Goal: Navigation & Orientation: Understand site structure

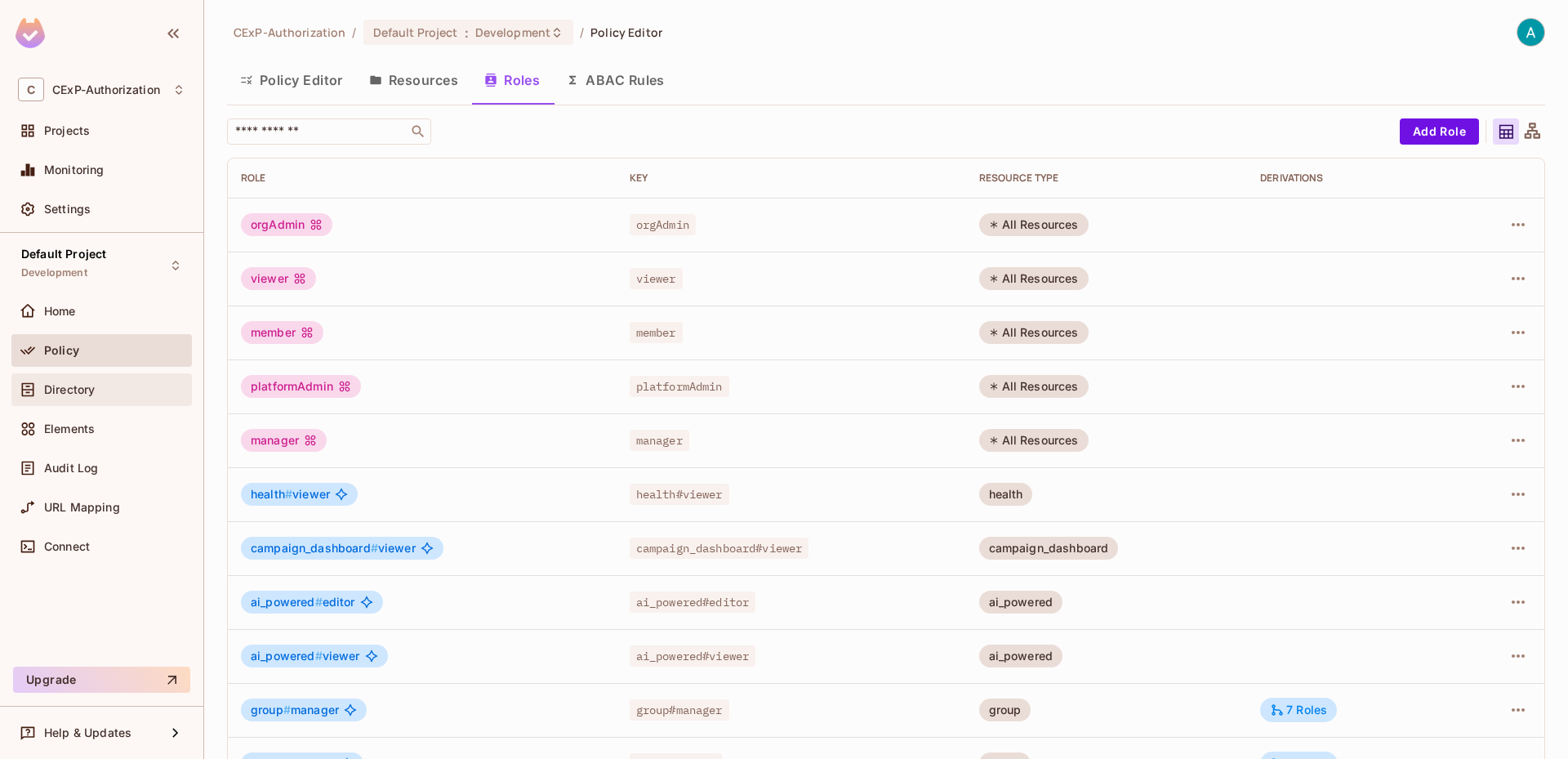
click at [95, 394] on span "Directory" at bounding box center [70, 390] width 51 height 13
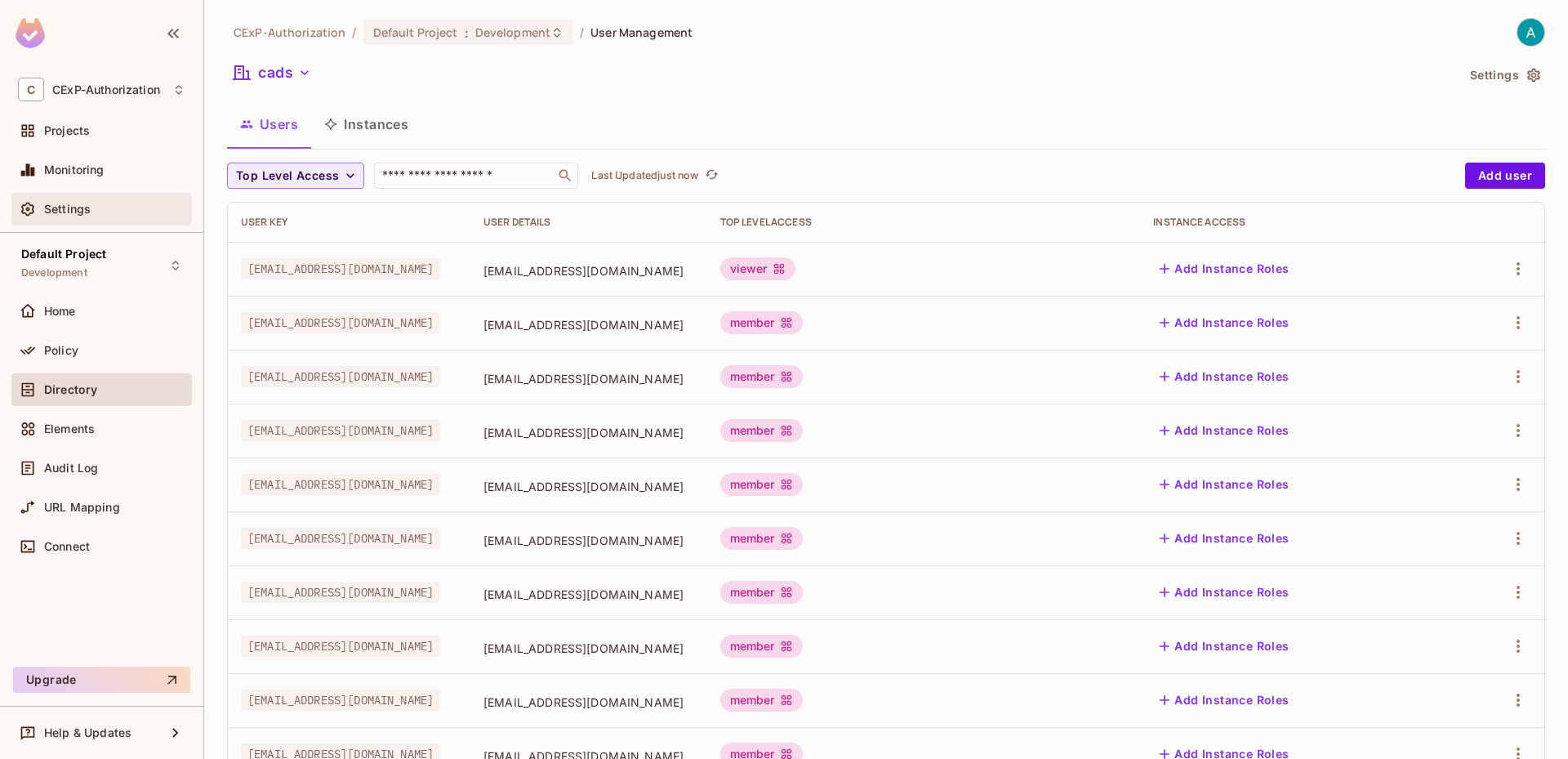
click at [104, 200] on div "Settings" at bounding box center [101, 209] width 167 height 20
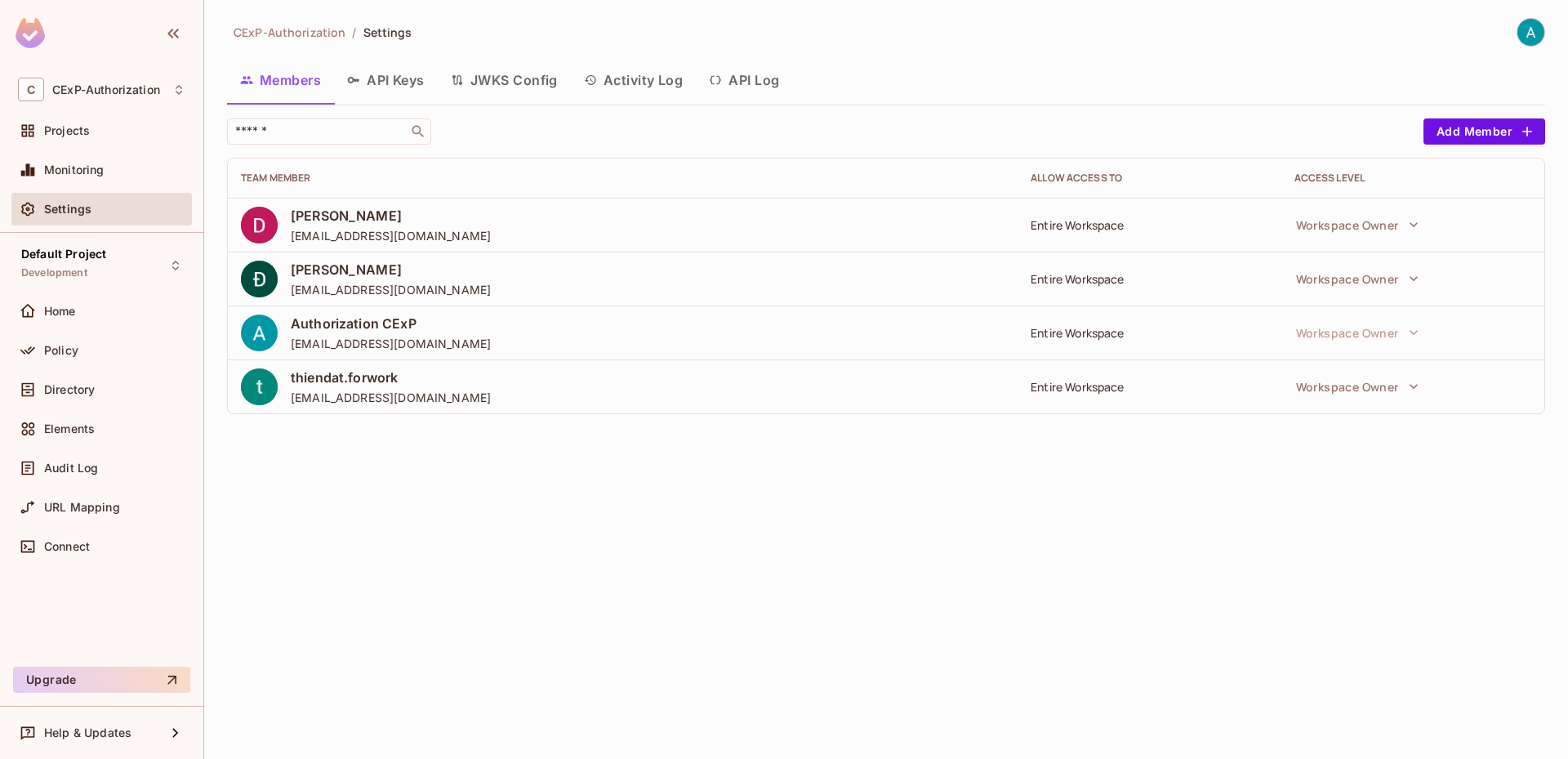
click at [760, 74] on button "API Log" at bounding box center [744, 79] width 97 height 41
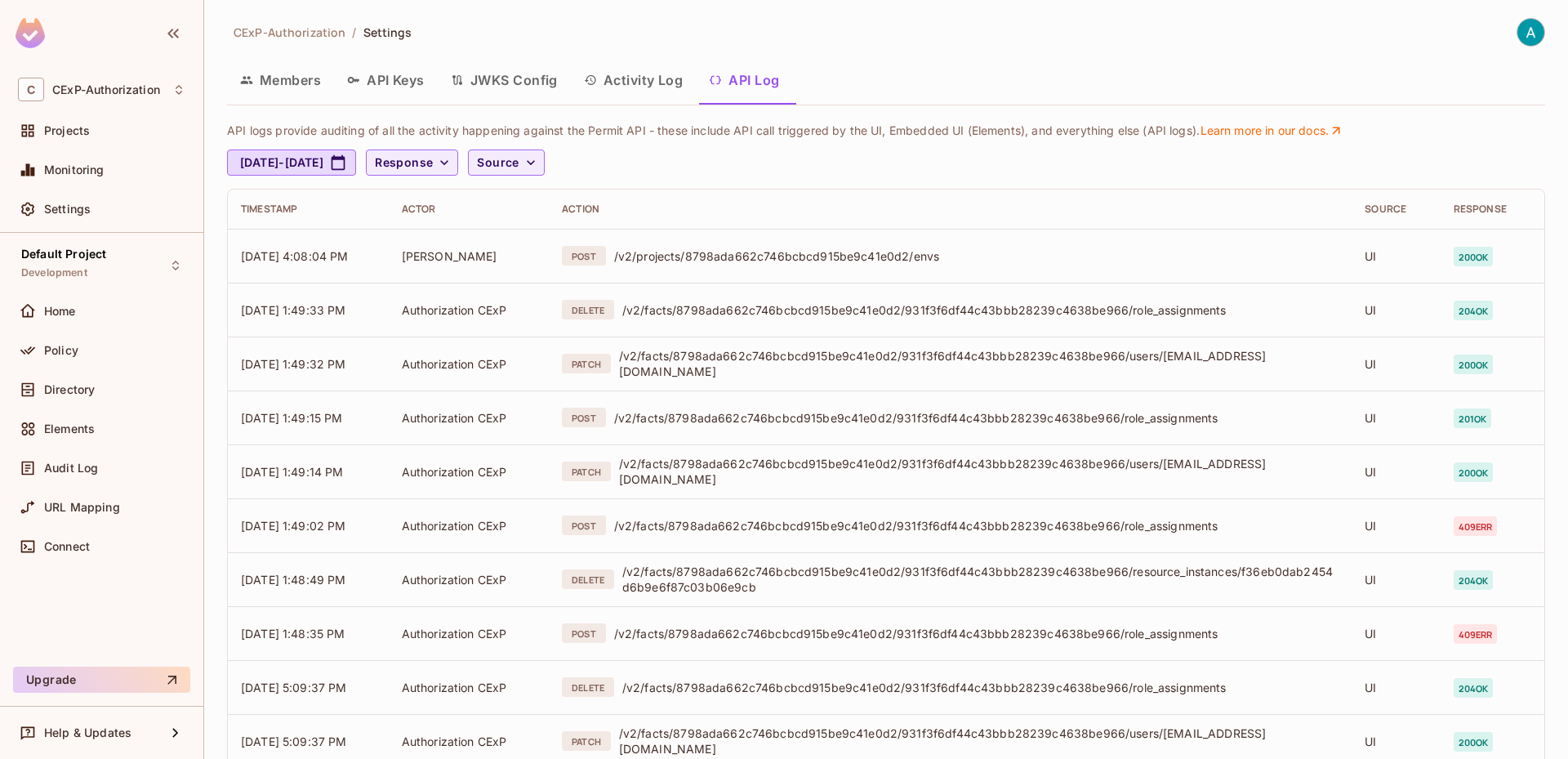
click at [635, 89] on button "Activity Log" at bounding box center [633, 79] width 126 height 41
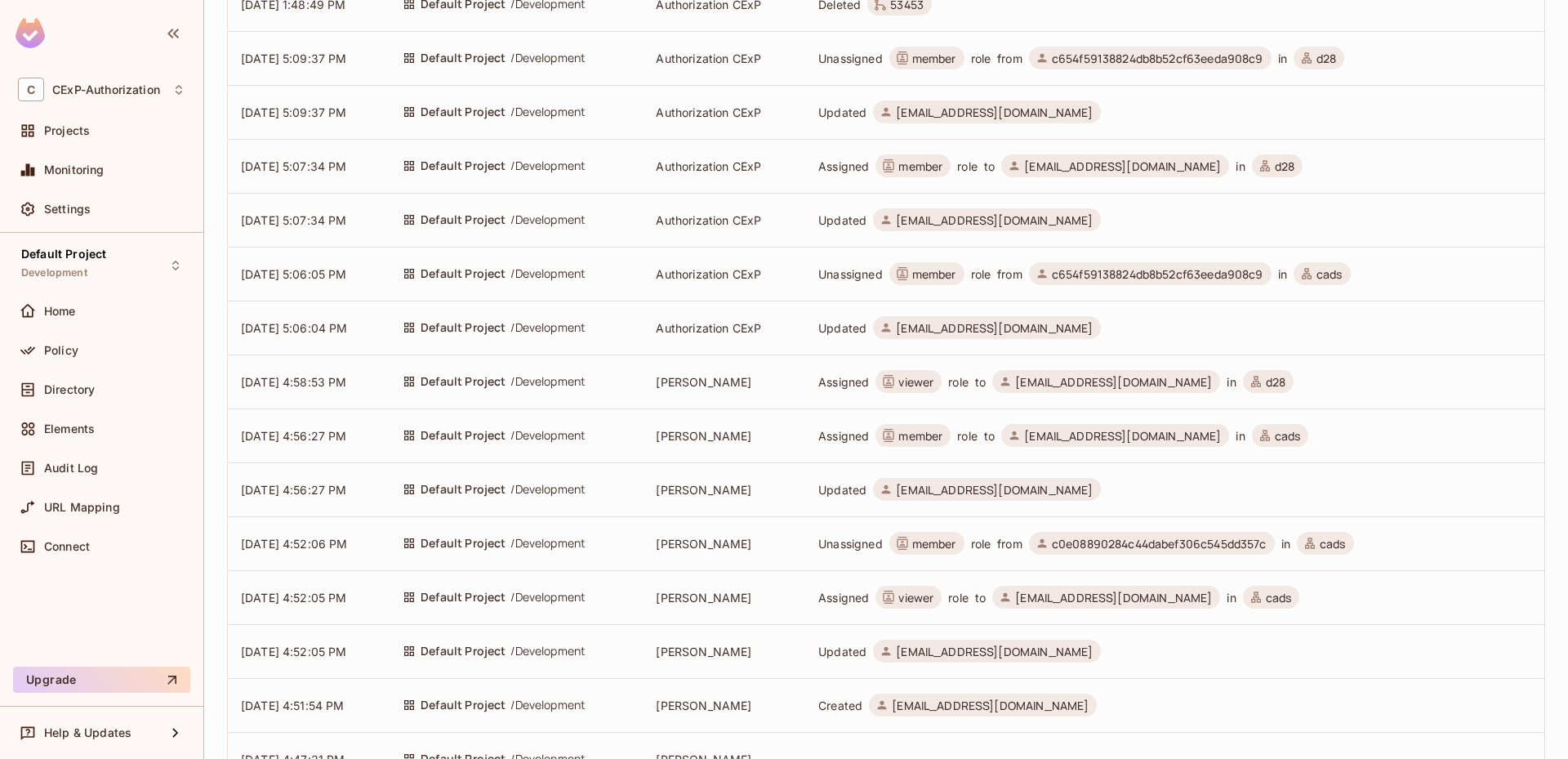
scroll to position [608, 0]
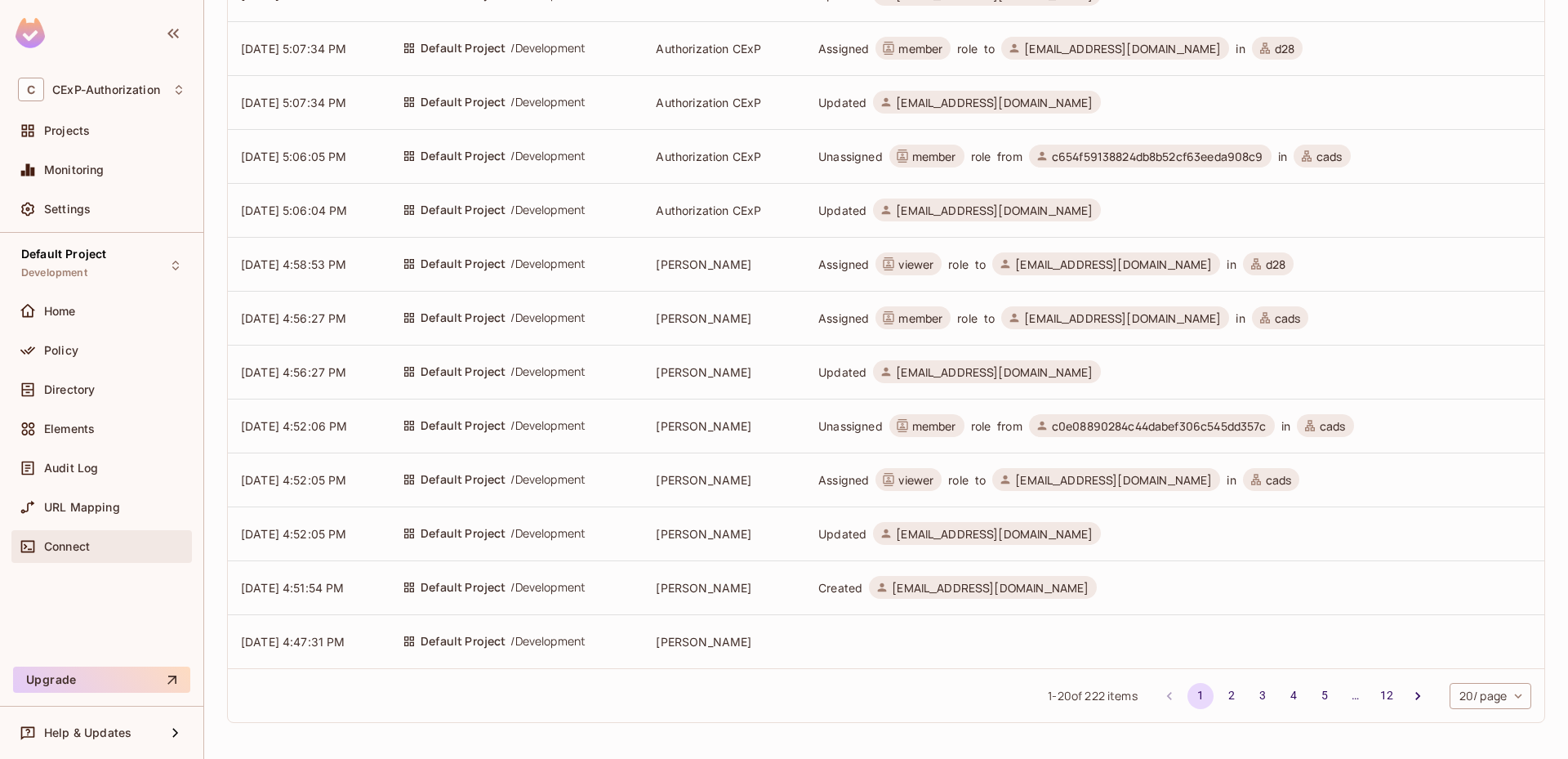
click at [62, 541] on span "Connect" at bounding box center [67, 546] width 45 height 13
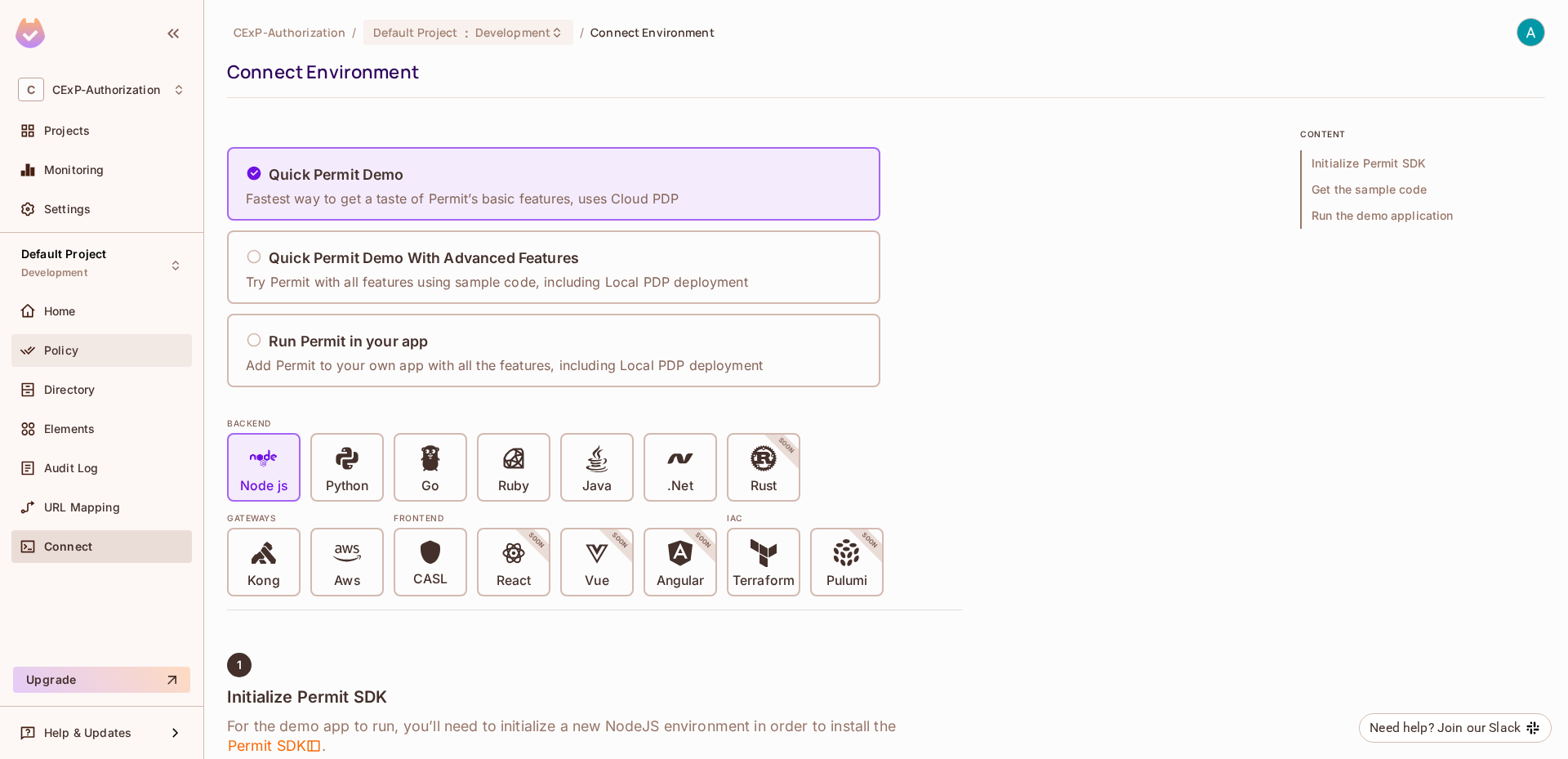
click at [102, 348] on div "Policy" at bounding box center [115, 350] width 141 height 13
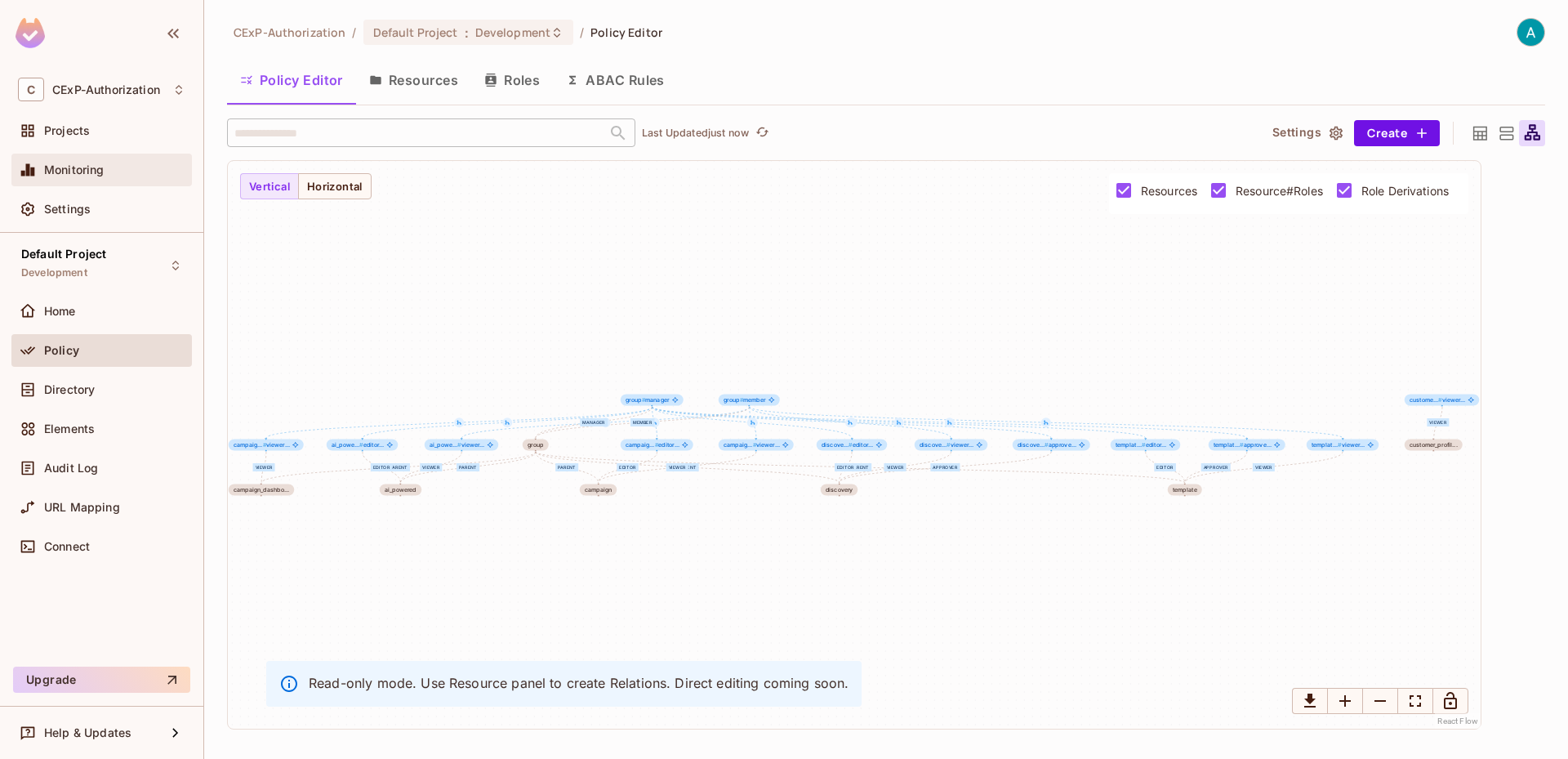
click at [117, 172] on div "Monitoring" at bounding box center [115, 170] width 141 height 13
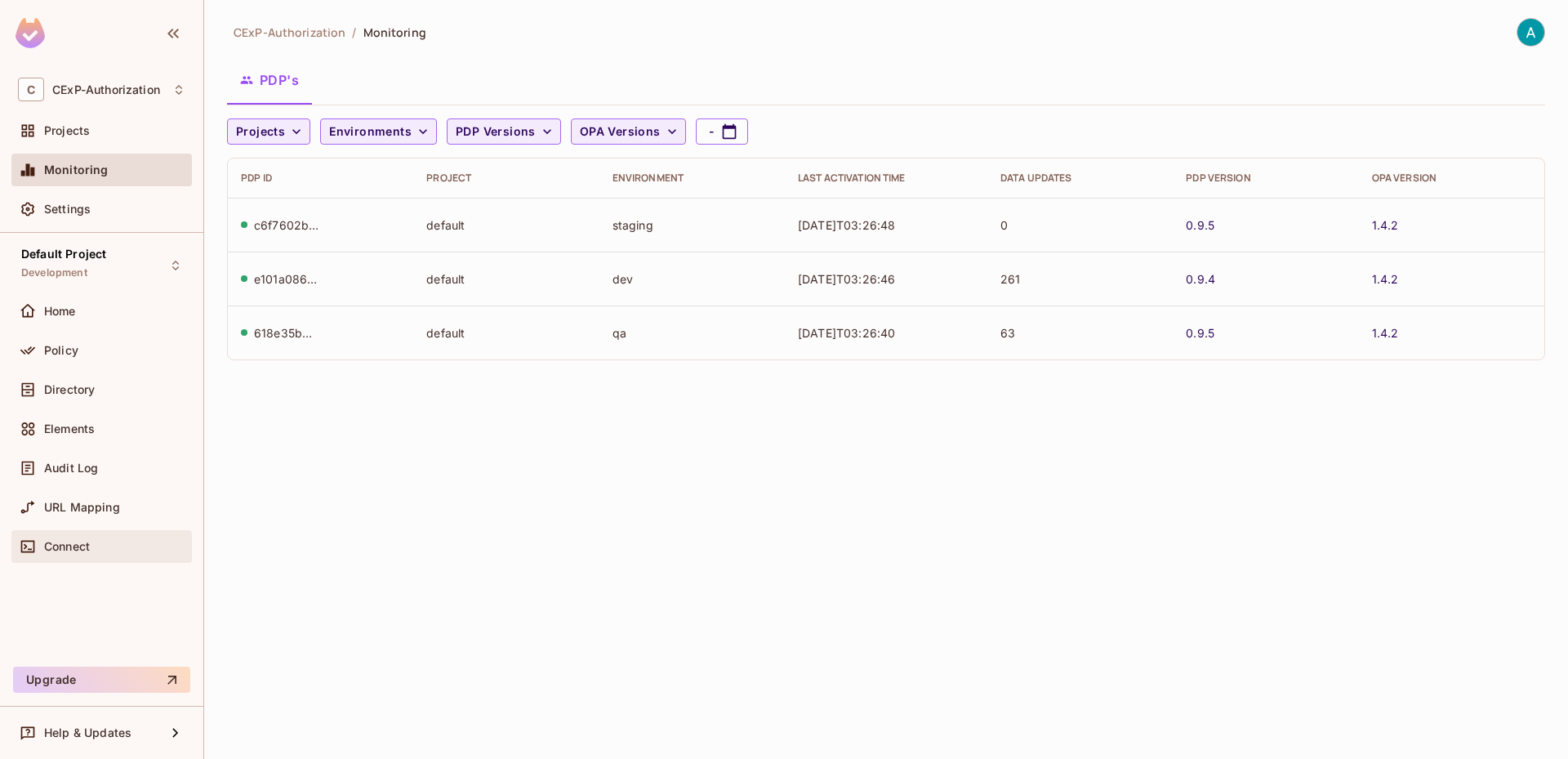
click at [74, 547] on span "Connect" at bounding box center [67, 546] width 45 height 13
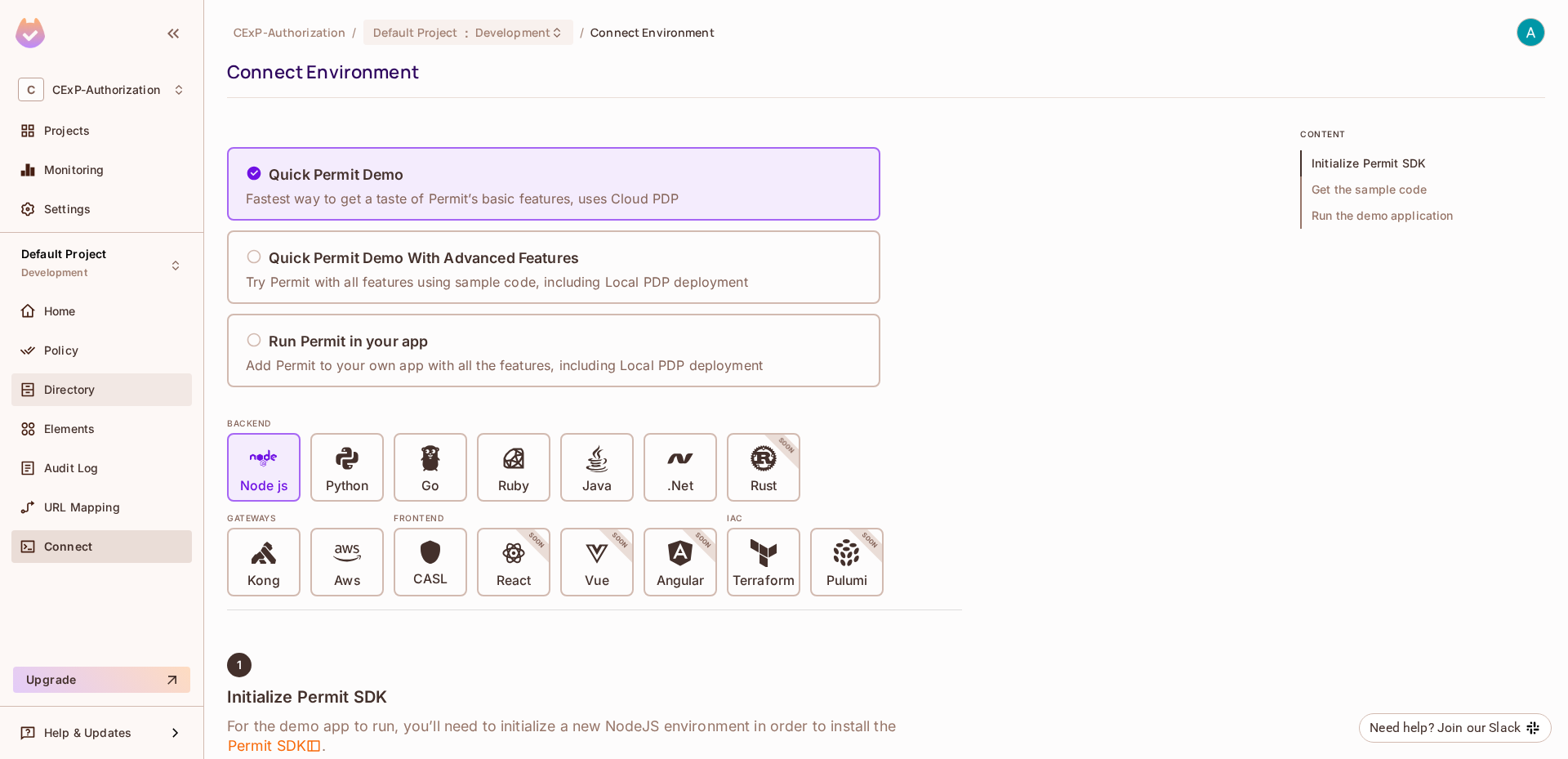
click at [122, 404] on div "Directory" at bounding box center [101, 389] width 181 height 33
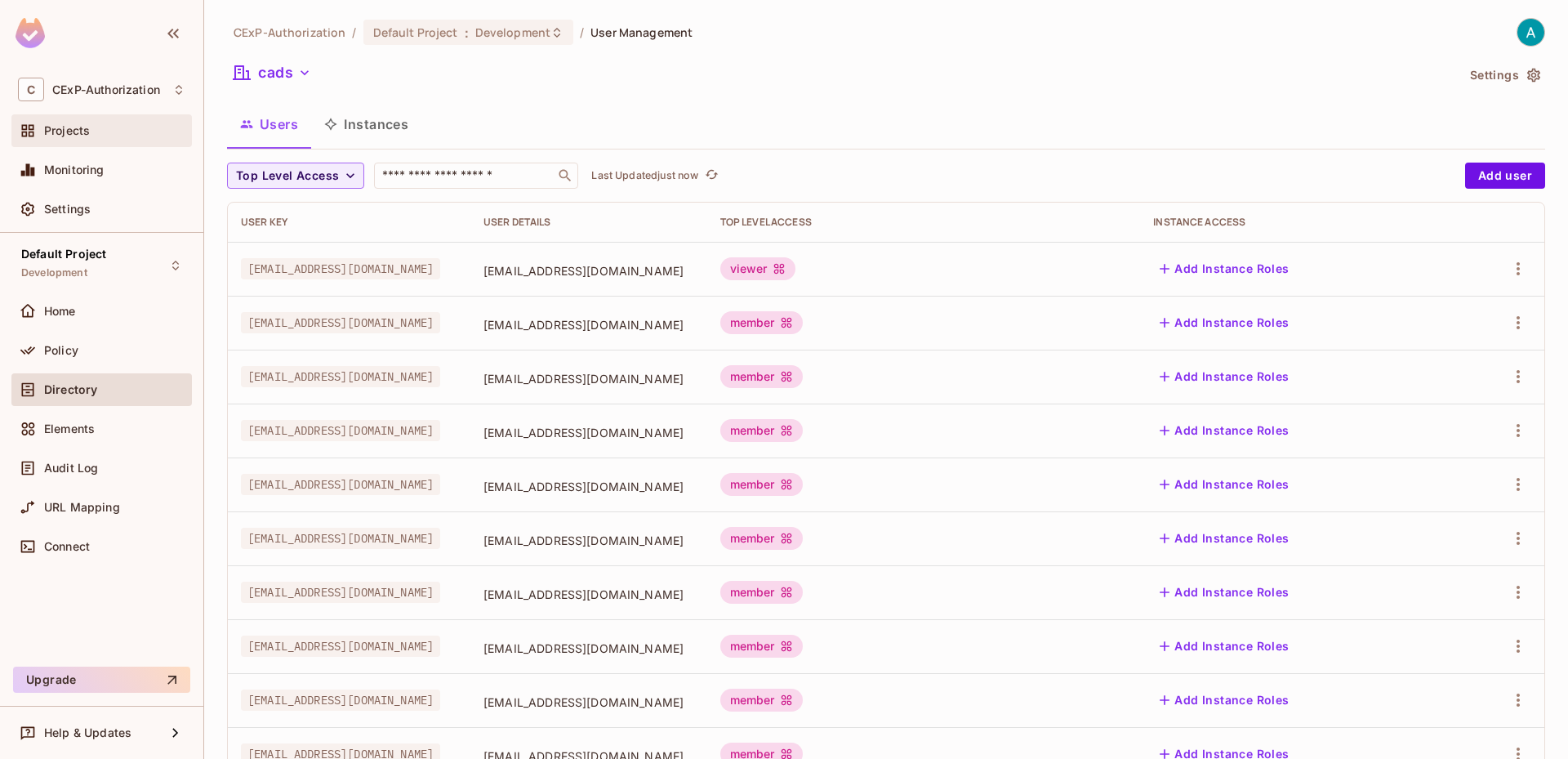
click at [112, 142] on div "Projects" at bounding box center [101, 131] width 181 height 33
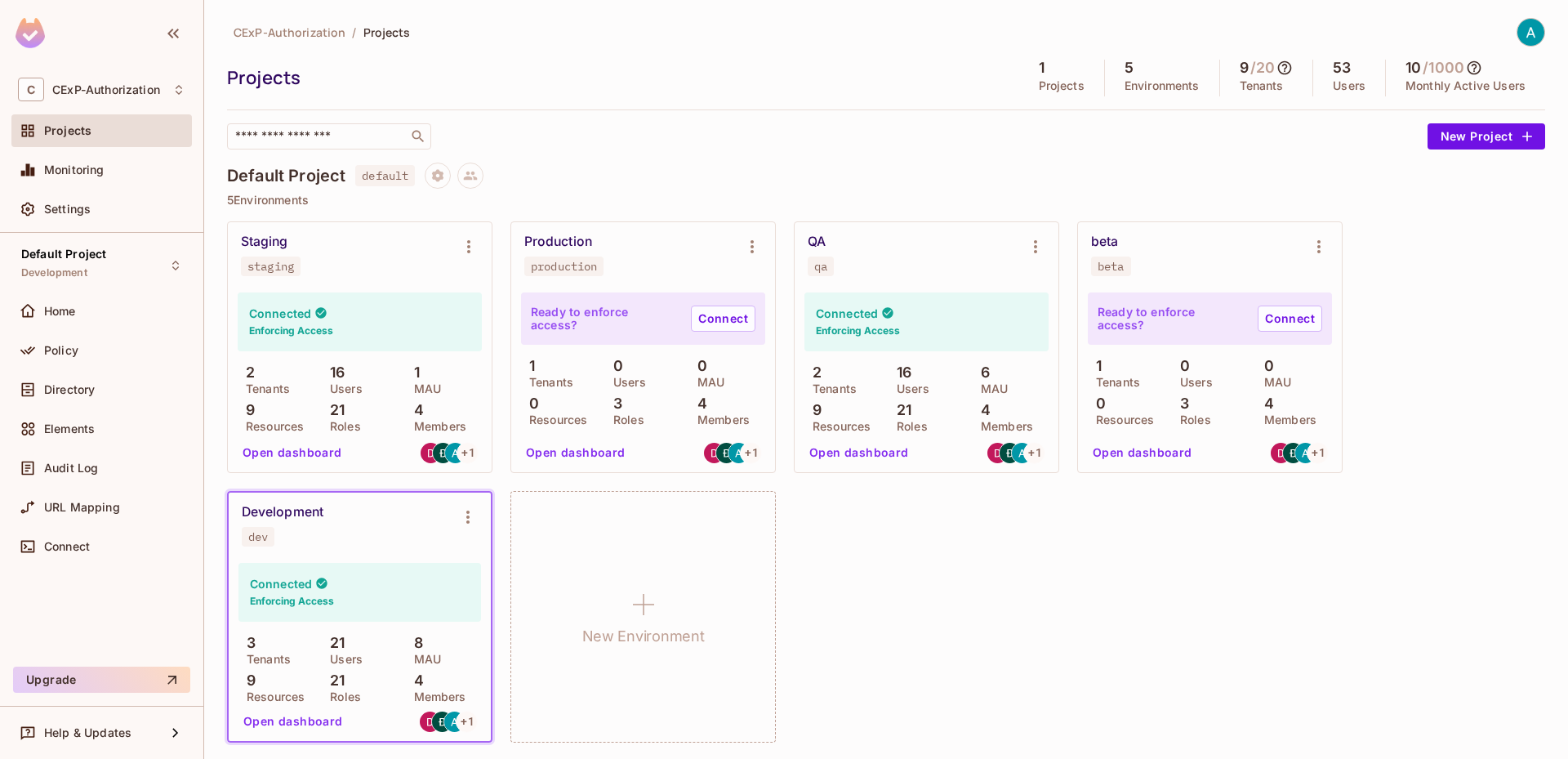
click at [868, 530] on div "Staging staging Connected Enforcing Access 2 Tenants 16 Users 1 MAU 9 Resources…" at bounding box center [886, 482] width 1318 height 521
click at [95, 525] on div "URL Mapping" at bounding box center [101, 510] width 181 height 39
click at [89, 512] on span "URL Mapping" at bounding box center [82, 507] width 76 height 13
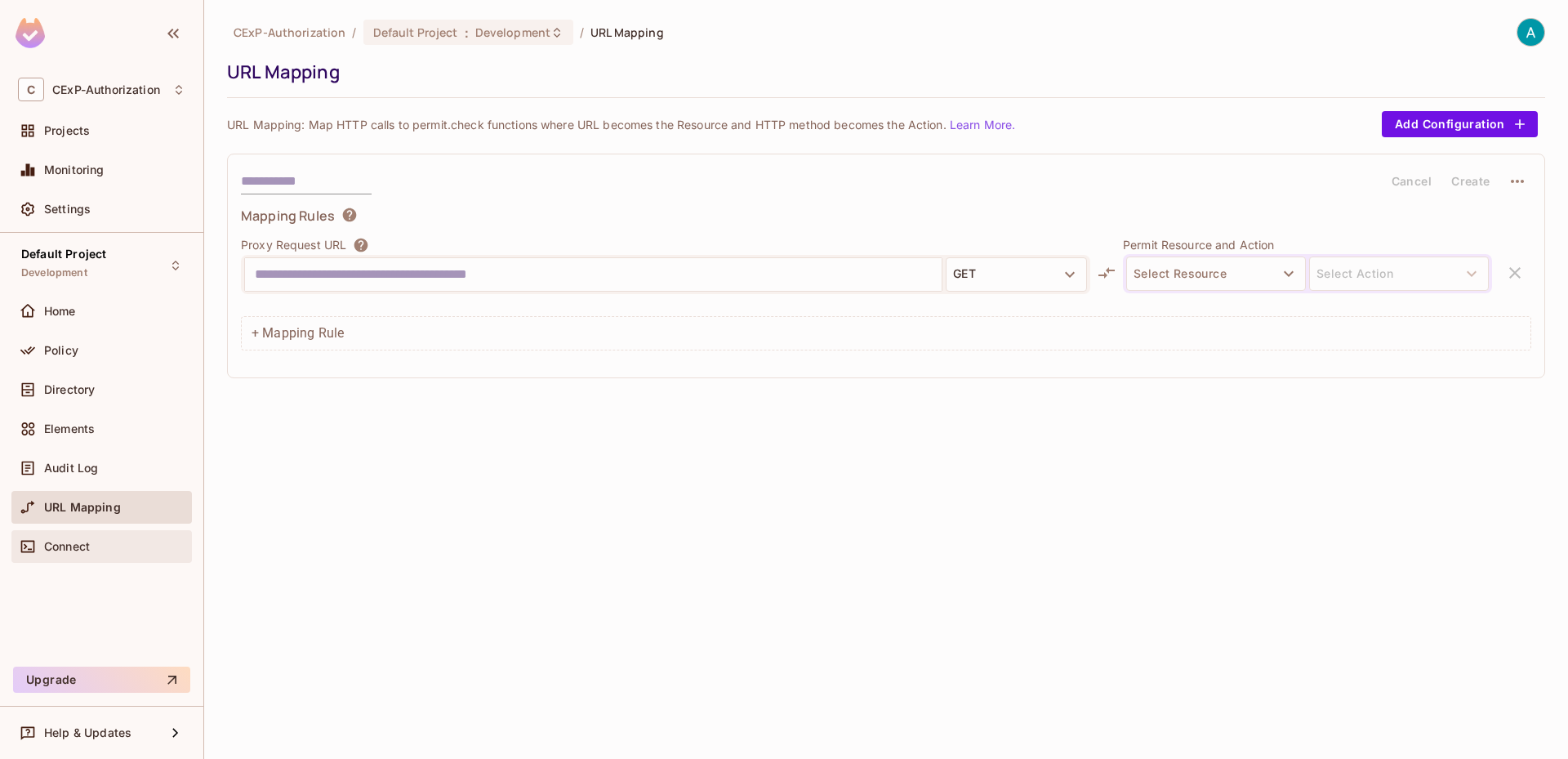
click at [147, 538] on div "Connect" at bounding box center [101, 546] width 167 height 20
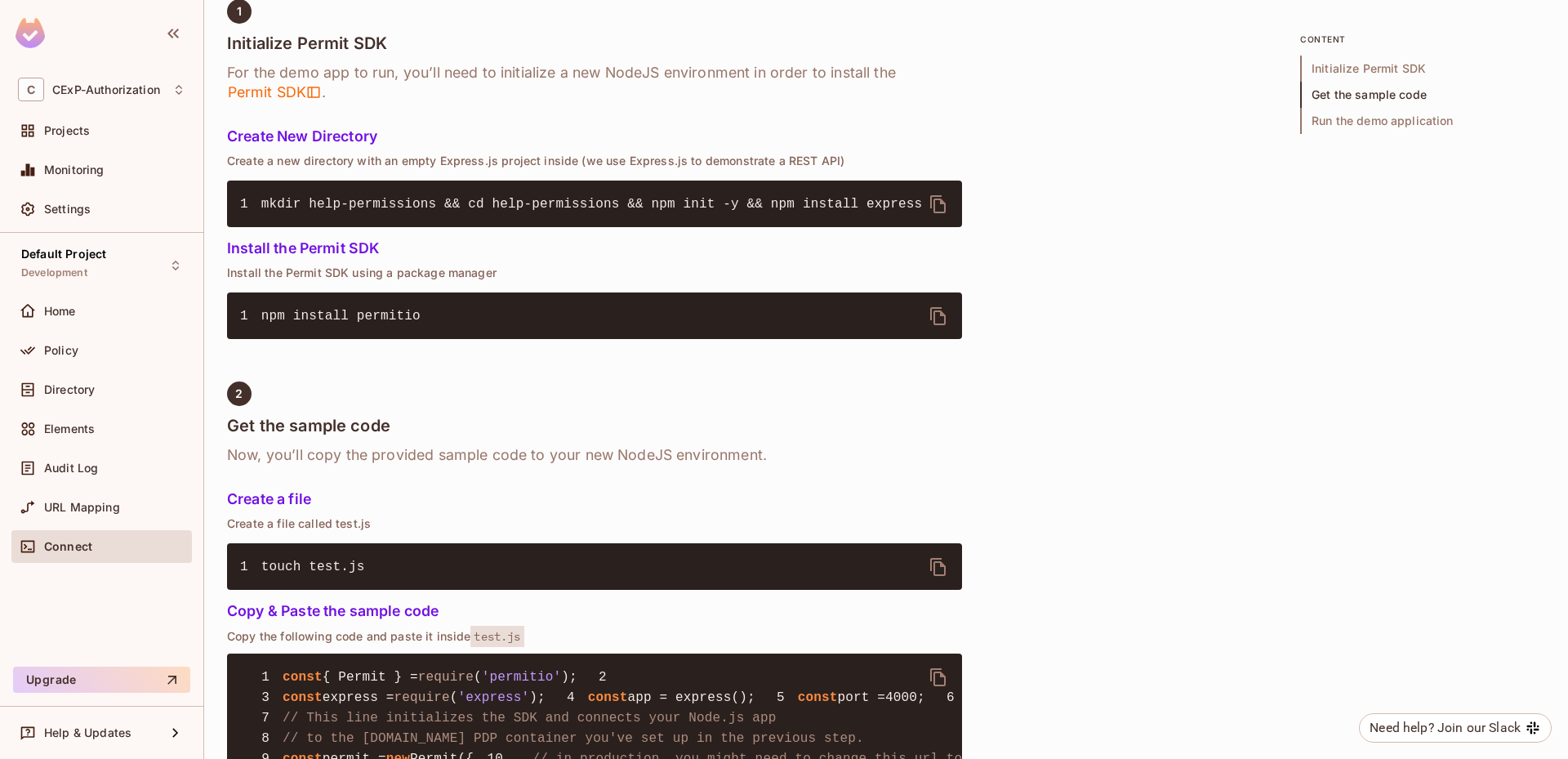
scroll to position [164, 0]
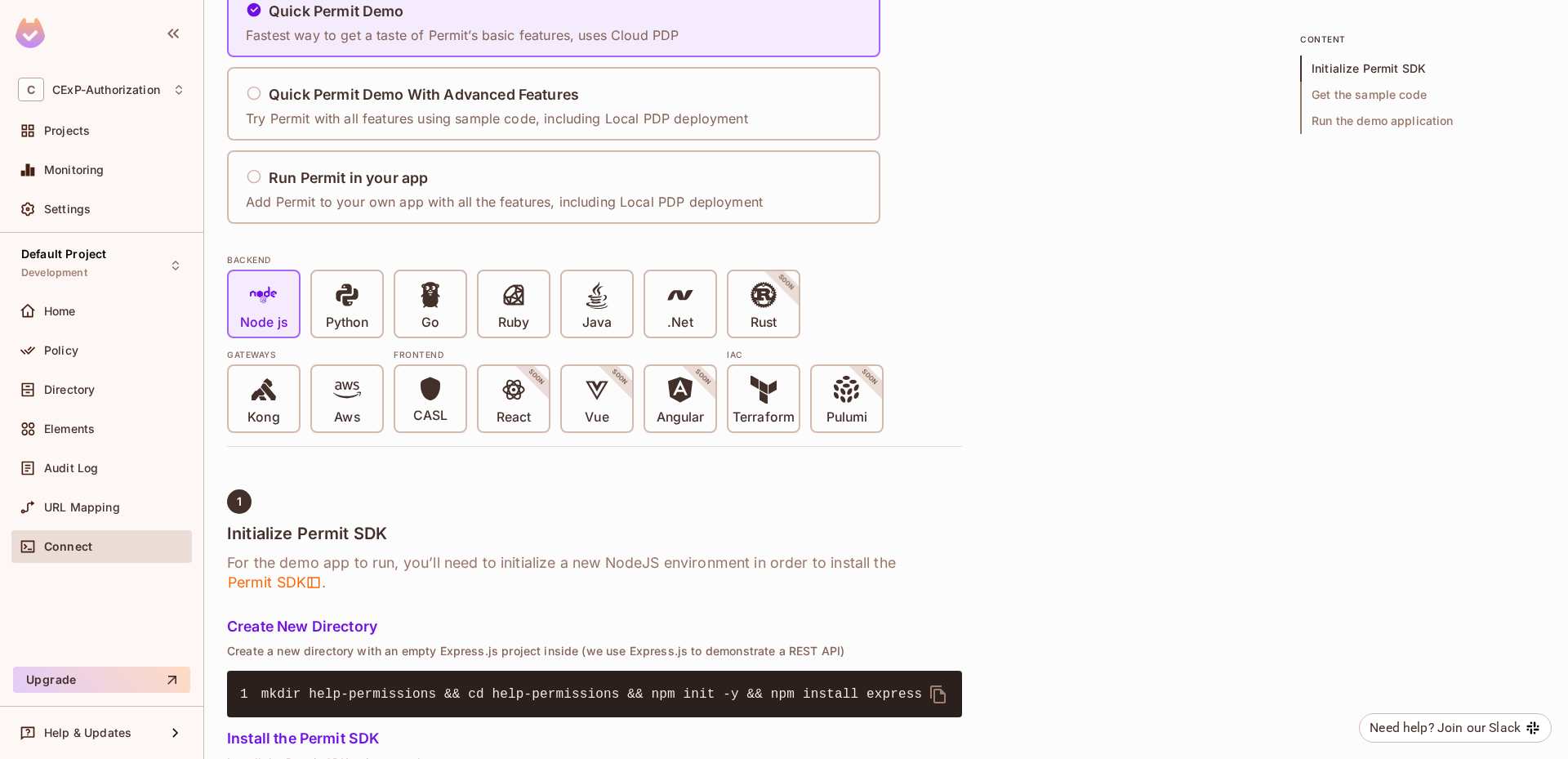
click at [106, 330] on div "Home" at bounding box center [101, 314] width 181 height 39
click at [104, 319] on div "Home" at bounding box center [101, 310] width 167 height 20
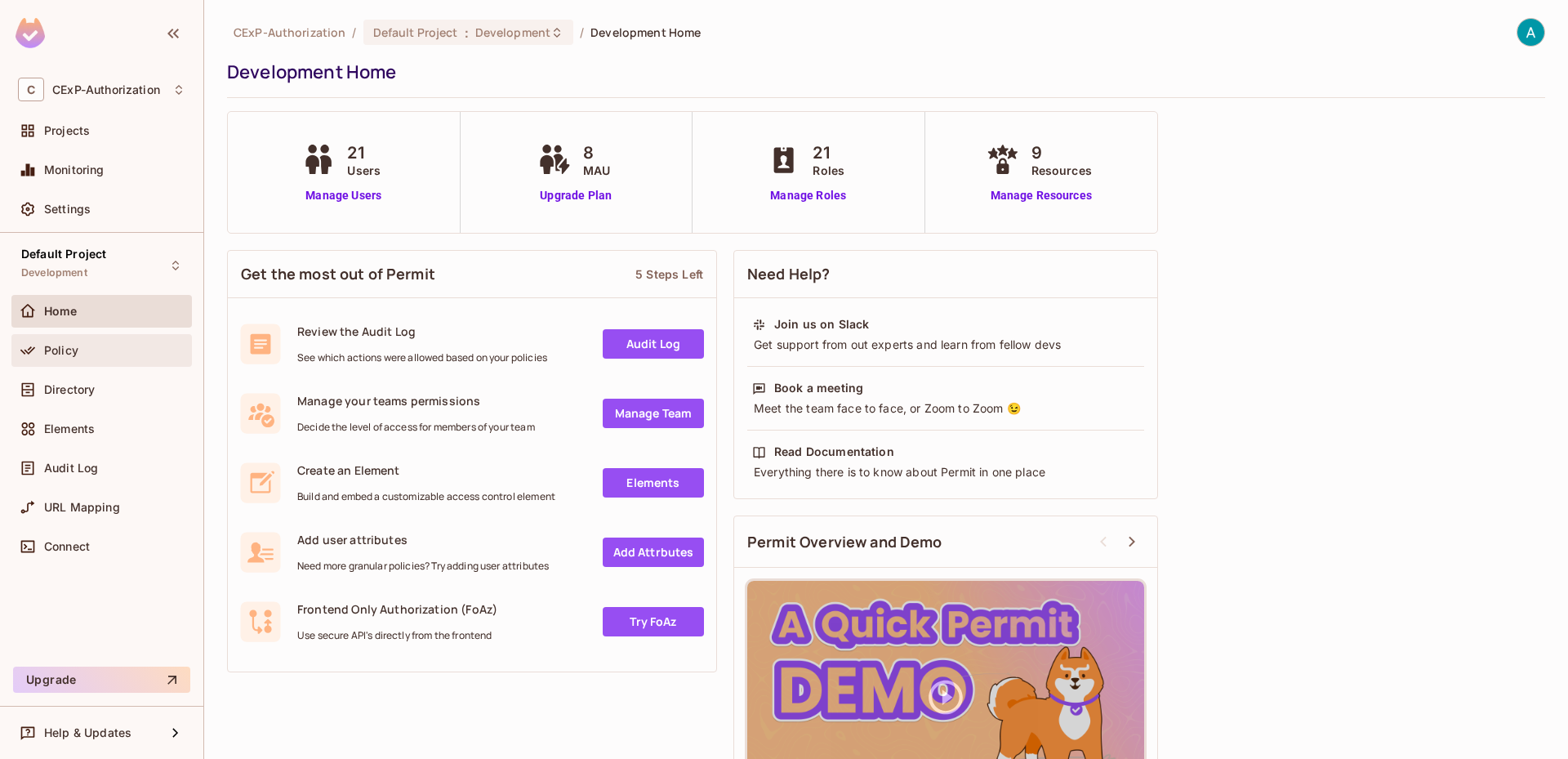
click at [83, 344] on div "Policy" at bounding box center [115, 350] width 141 height 13
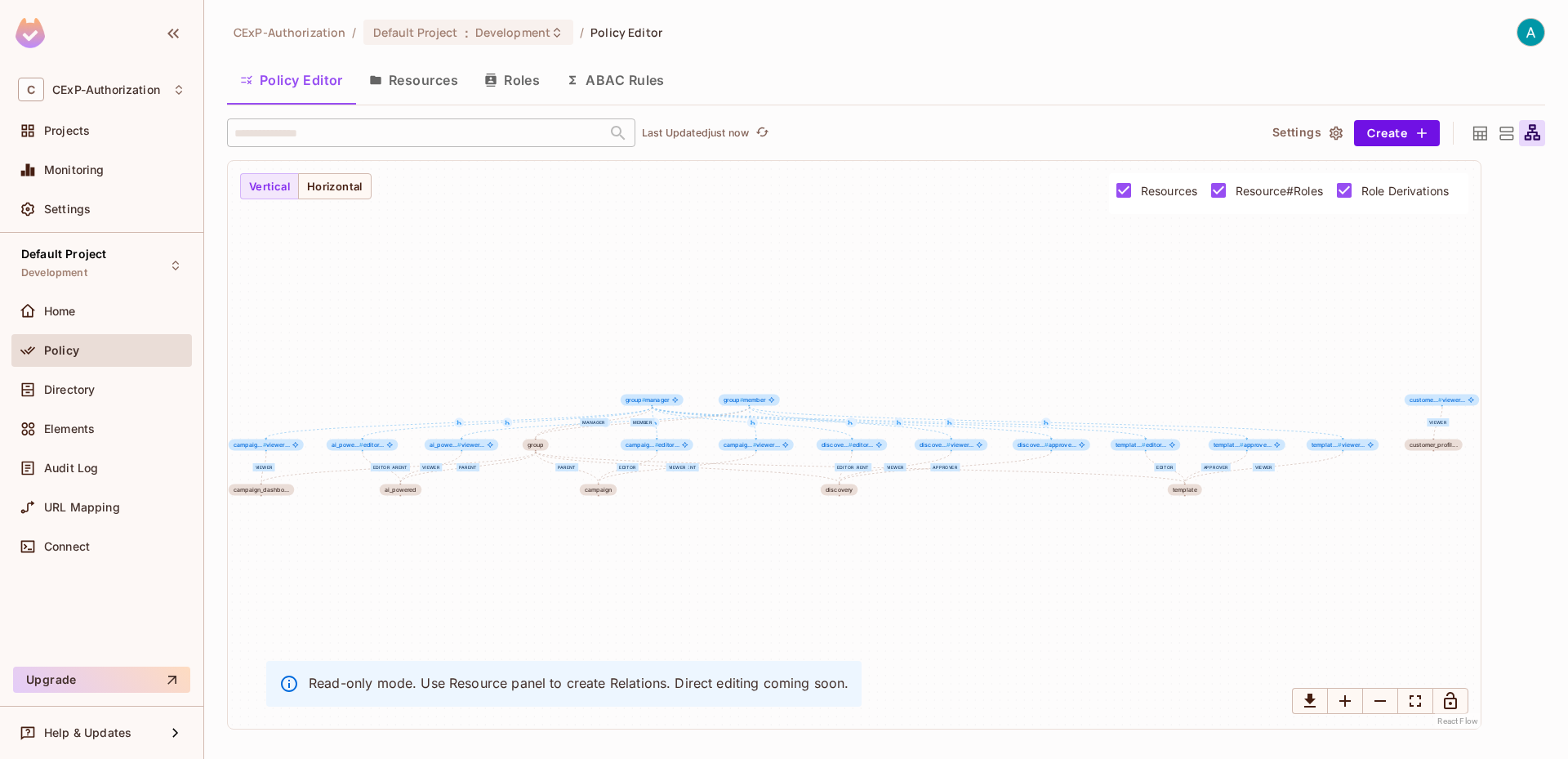
click at [1483, 128] on icon at bounding box center [1480, 133] width 21 height 21
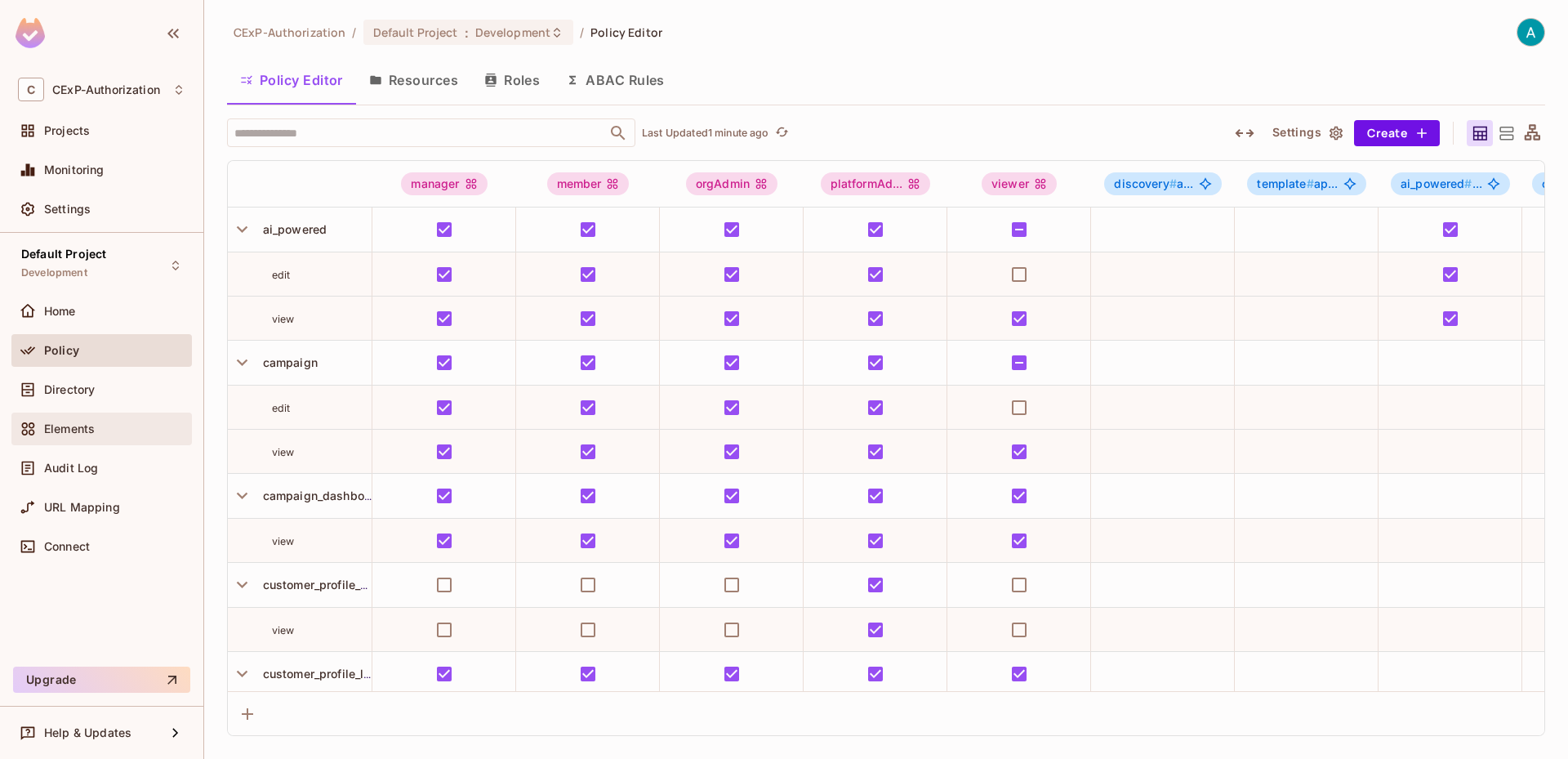
click at [111, 441] on div "Elements" at bounding box center [101, 429] width 181 height 33
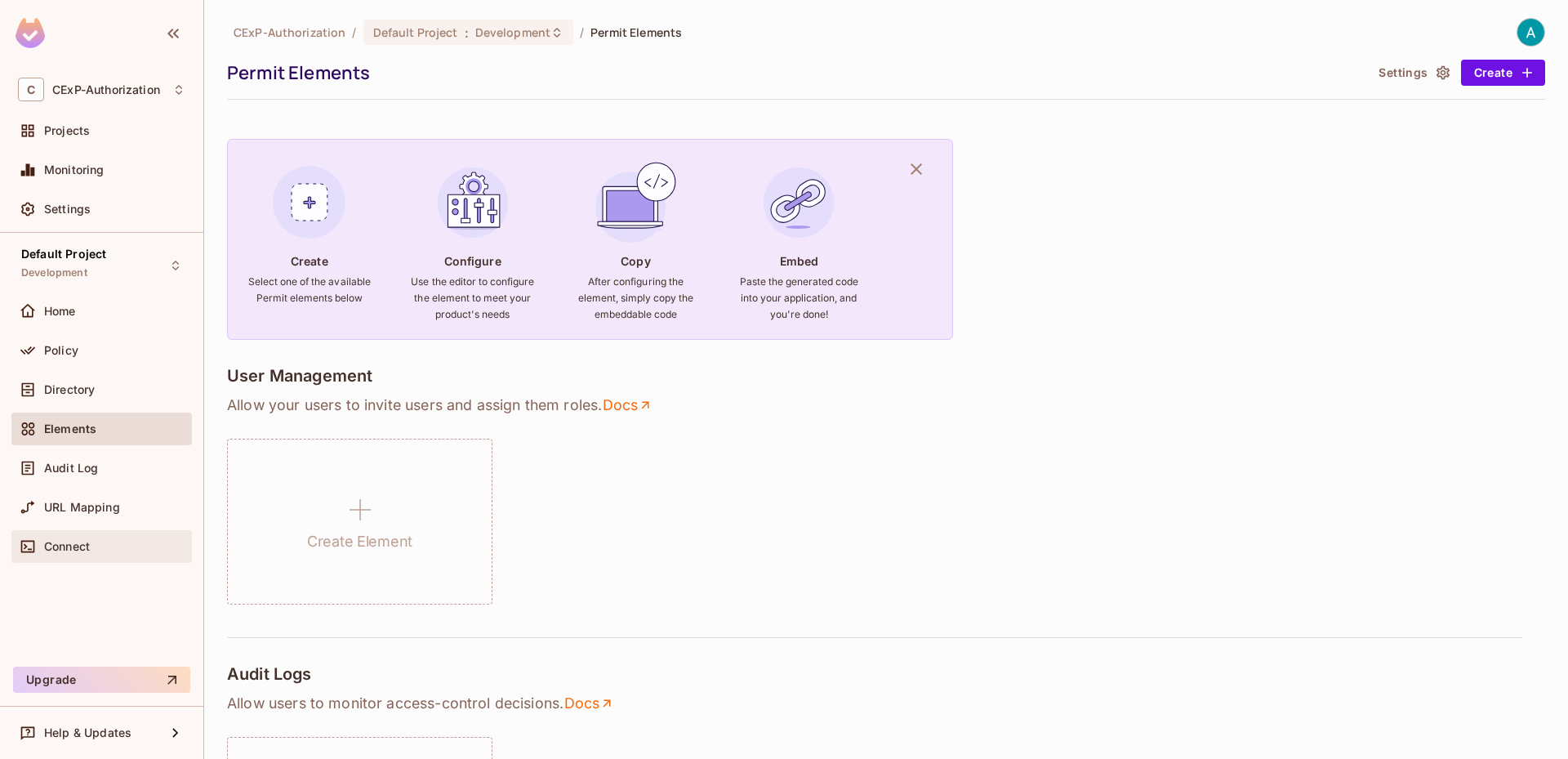
click at [98, 557] on div "Connect" at bounding box center [101, 546] width 181 height 33
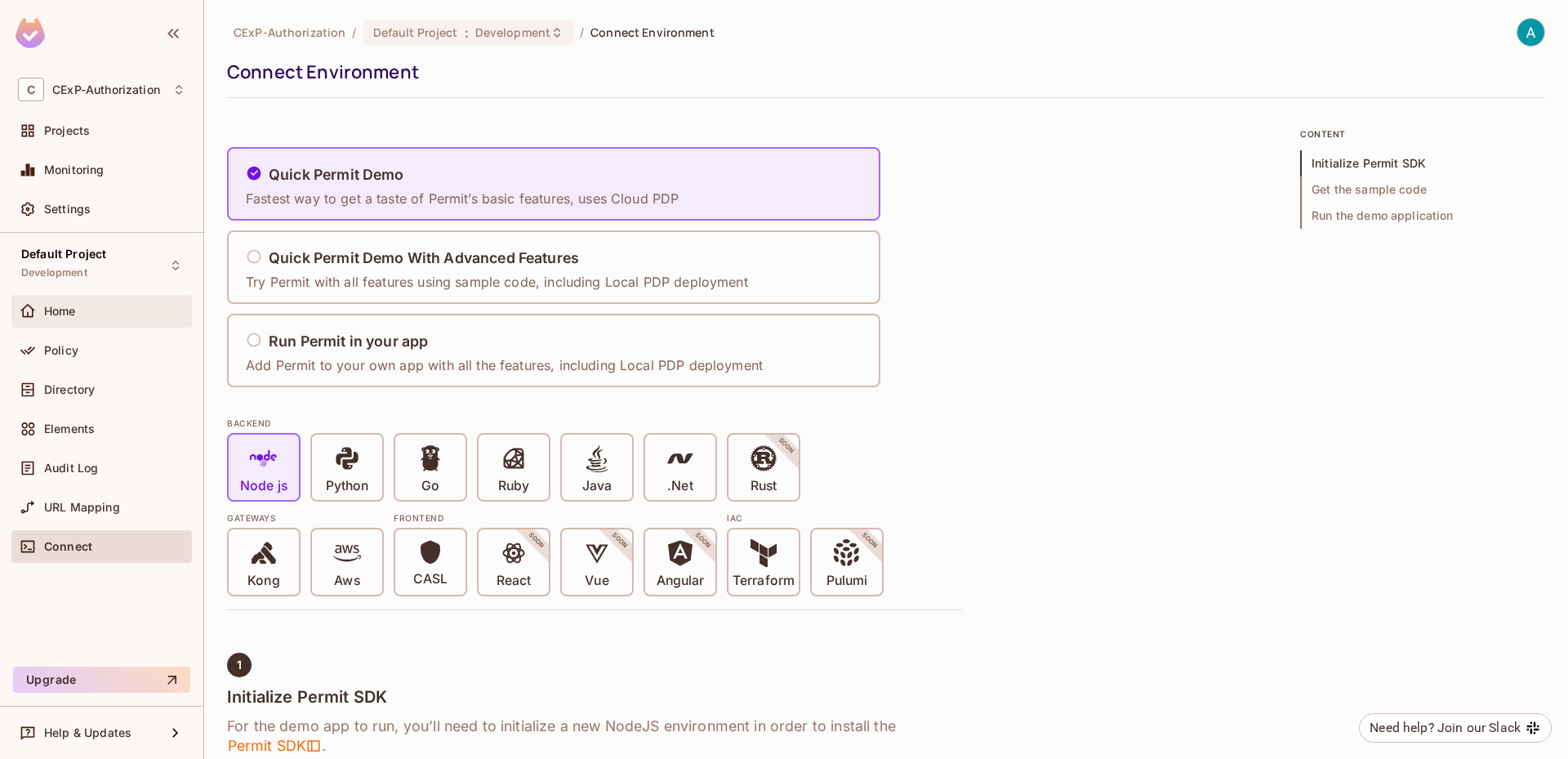
click at [83, 297] on div "Home" at bounding box center [101, 311] width 181 height 33
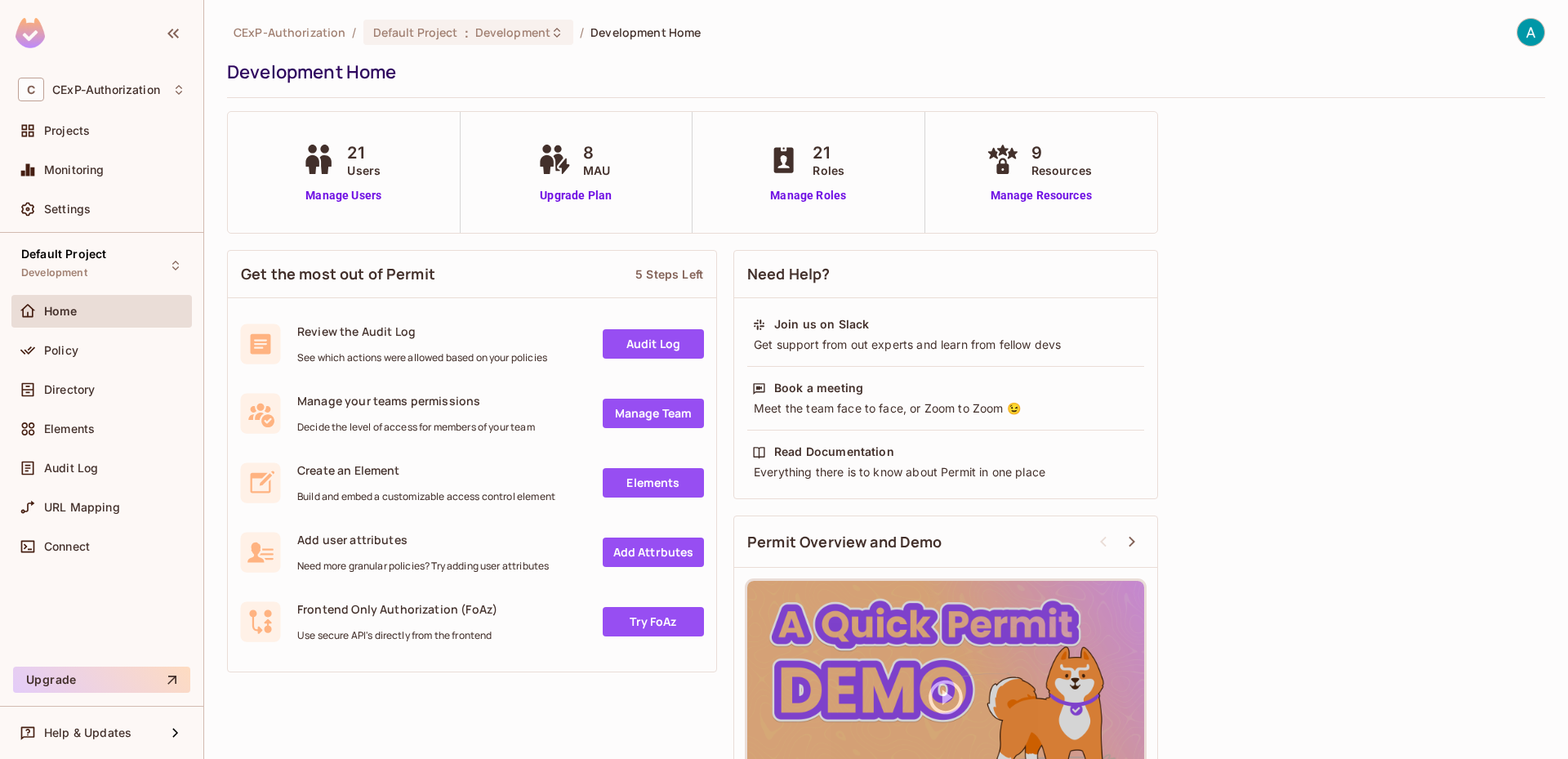
click at [1517, 34] on img at bounding box center [1530, 32] width 26 height 26
click at [1418, 472] on div at bounding box center [784, 380] width 1568 height 759
click at [126, 357] on div "Policy" at bounding box center [101, 350] width 167 height 20
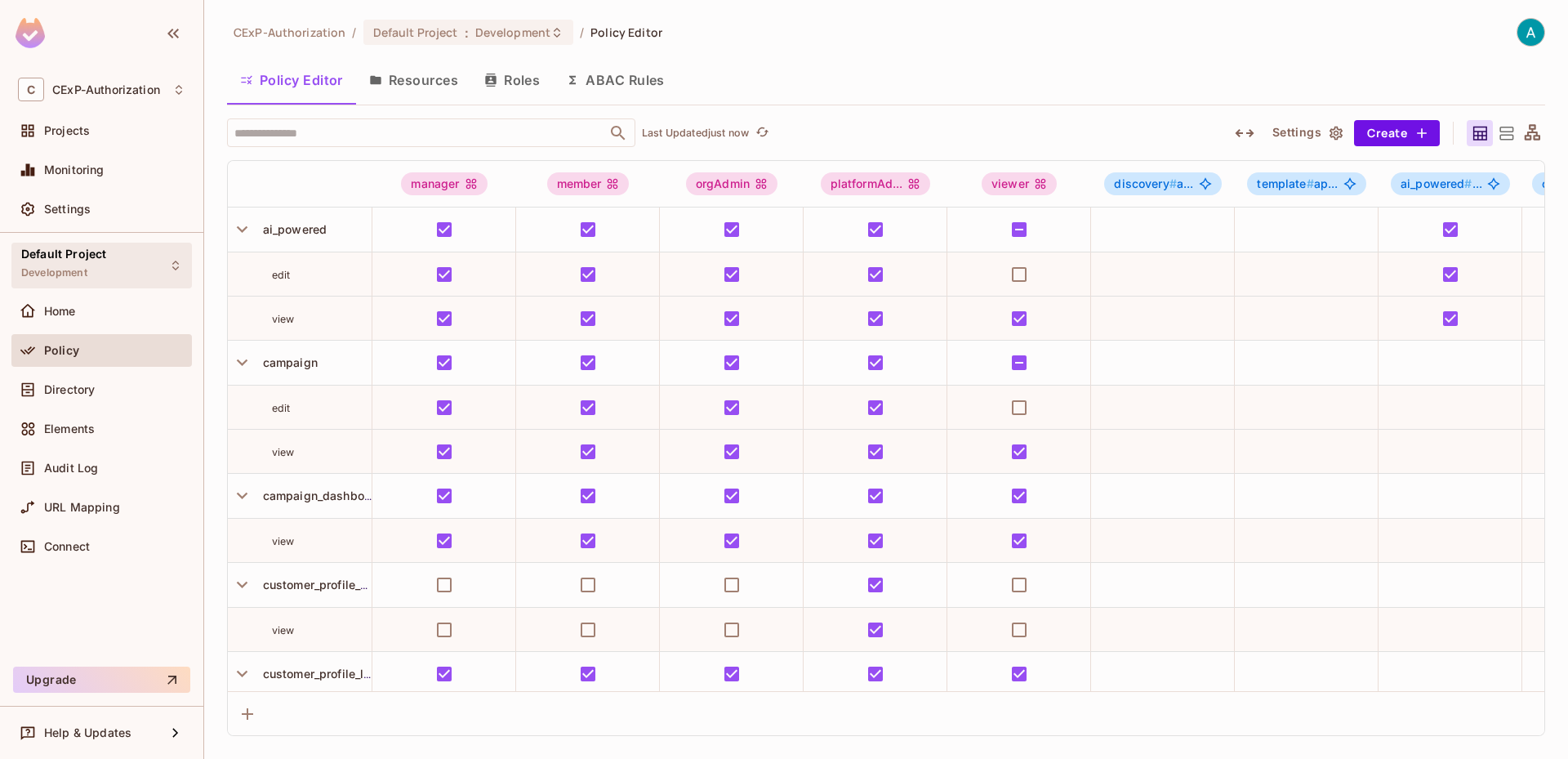
click at [80, 267] on span "Development" at bounding box center [54, 273] width 66 height 13
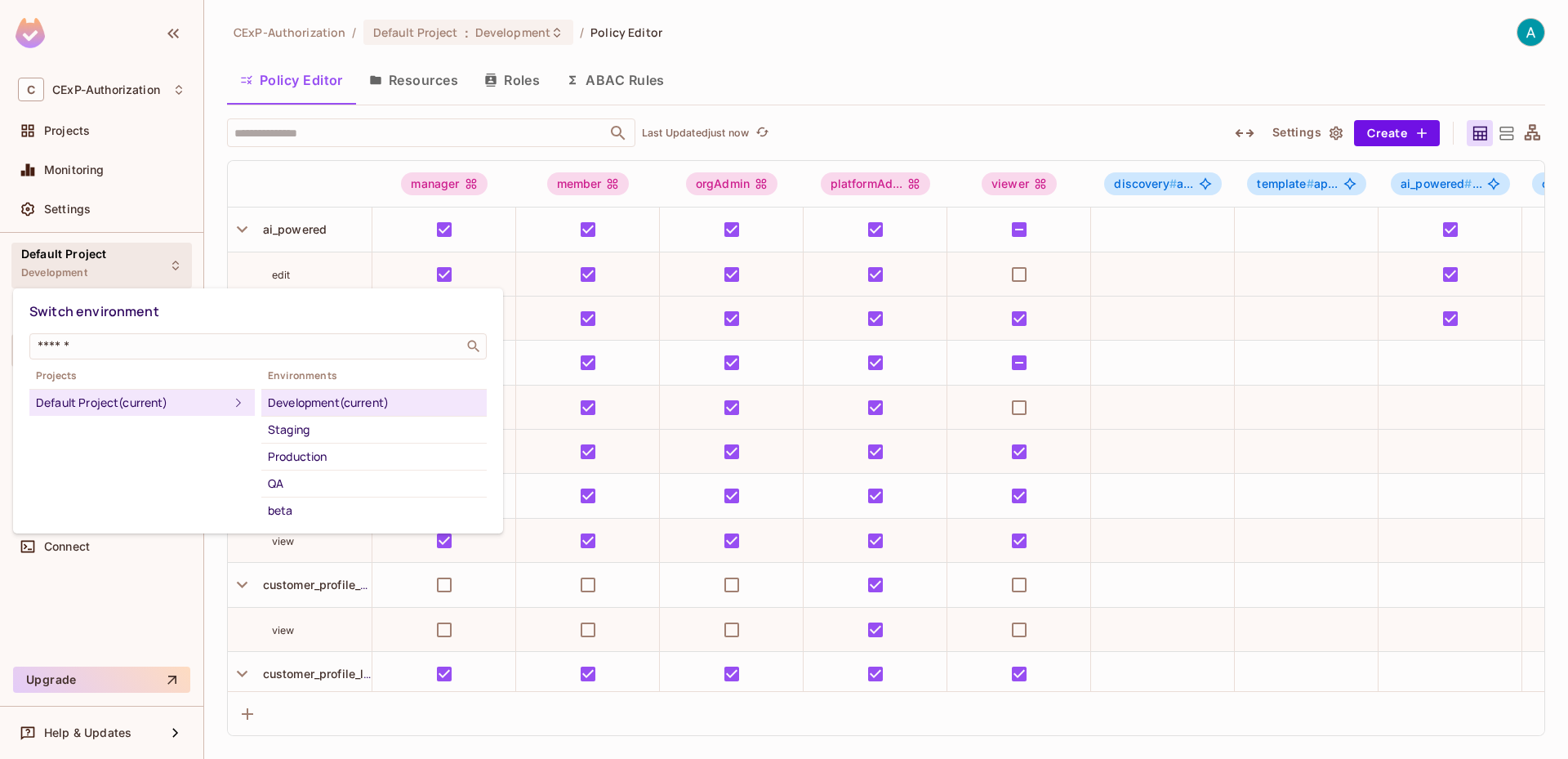
click at [80, 267] on div at bounding box center [784, 380] width 1568 height 759
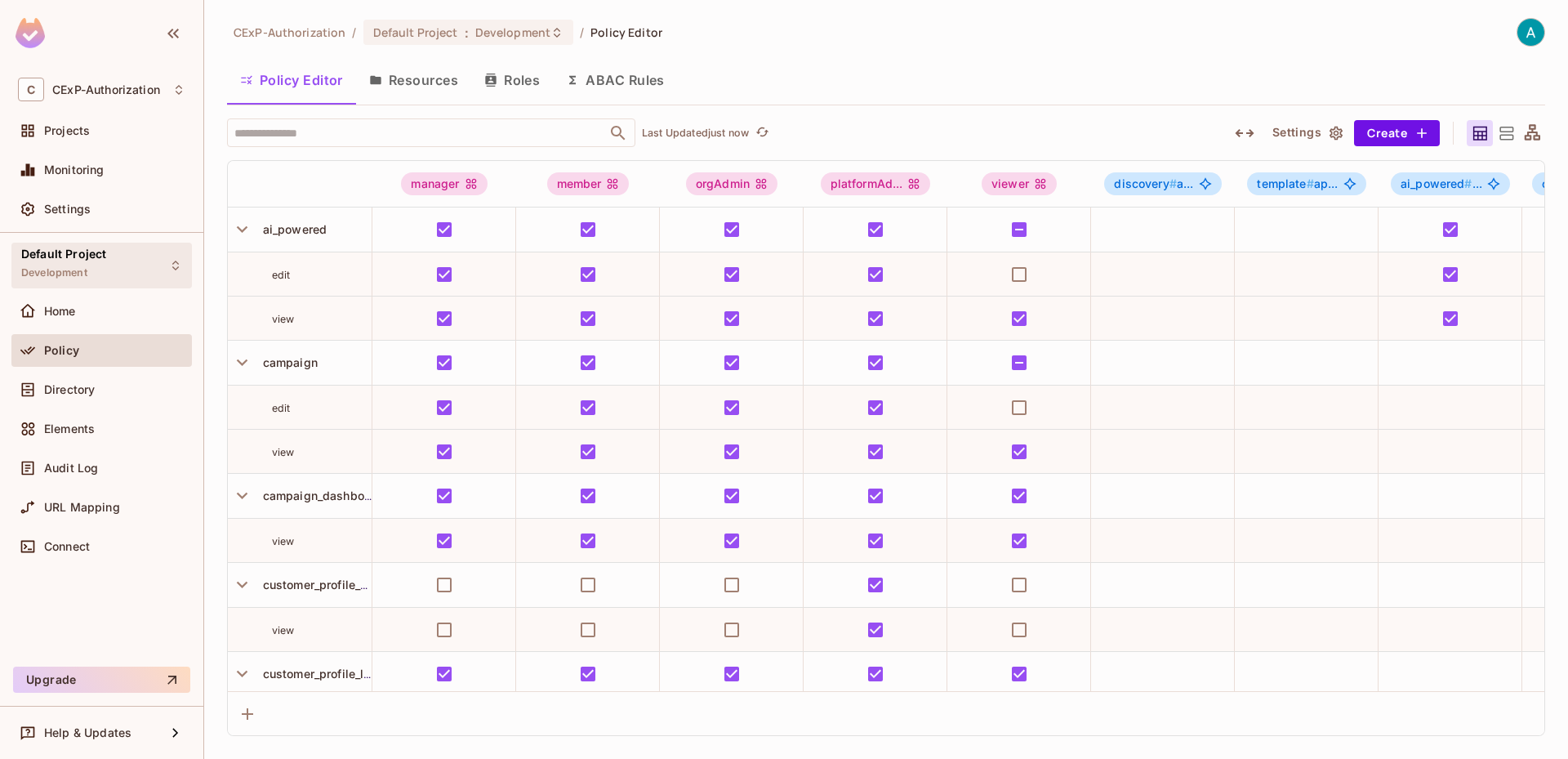
click at [80, 267] on span "Development" at bounding box center [54, 273] width 66 height 13
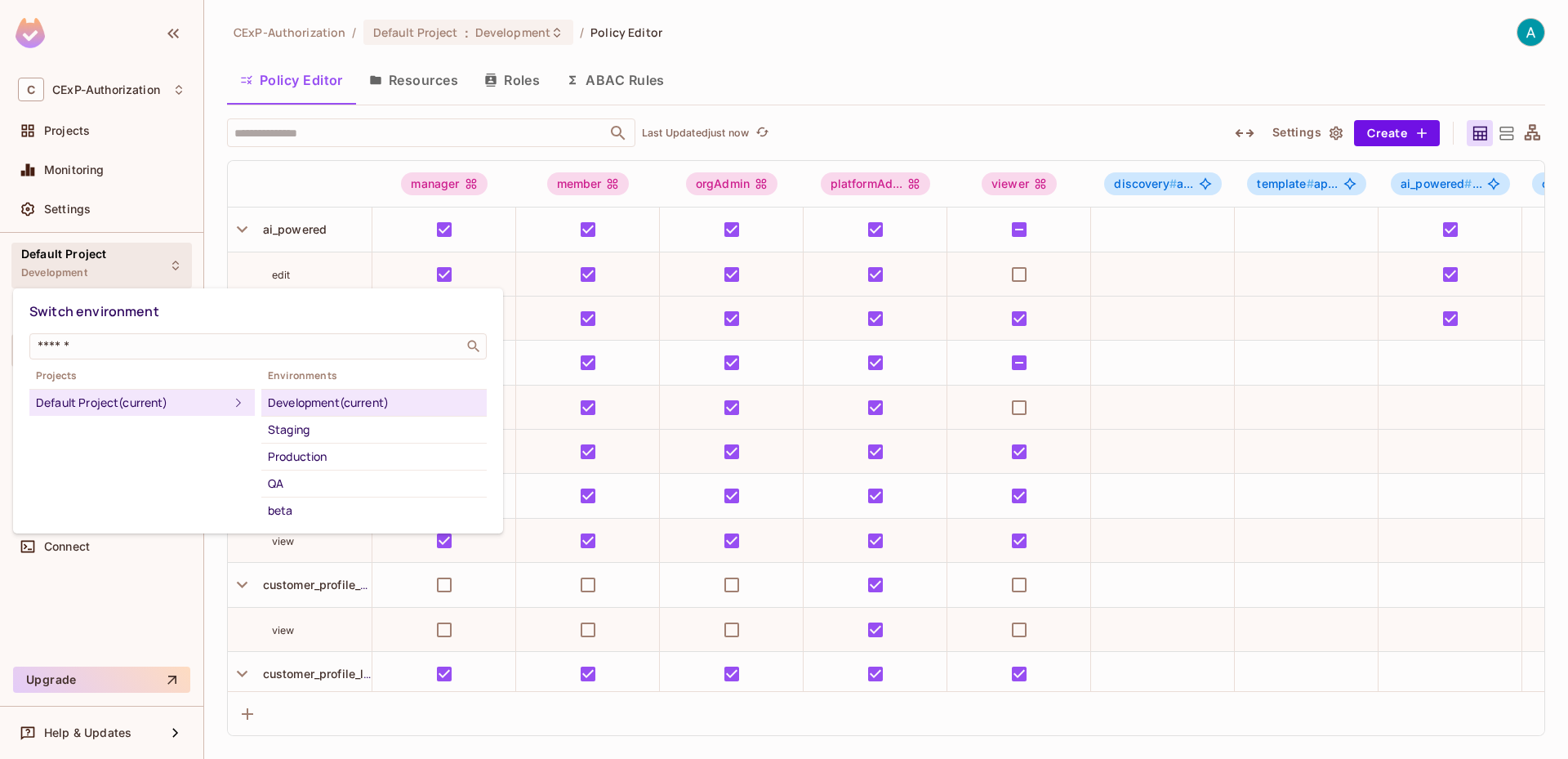
click at [80, 267] on div at bounding box center [784, 380] width 1568 height 759
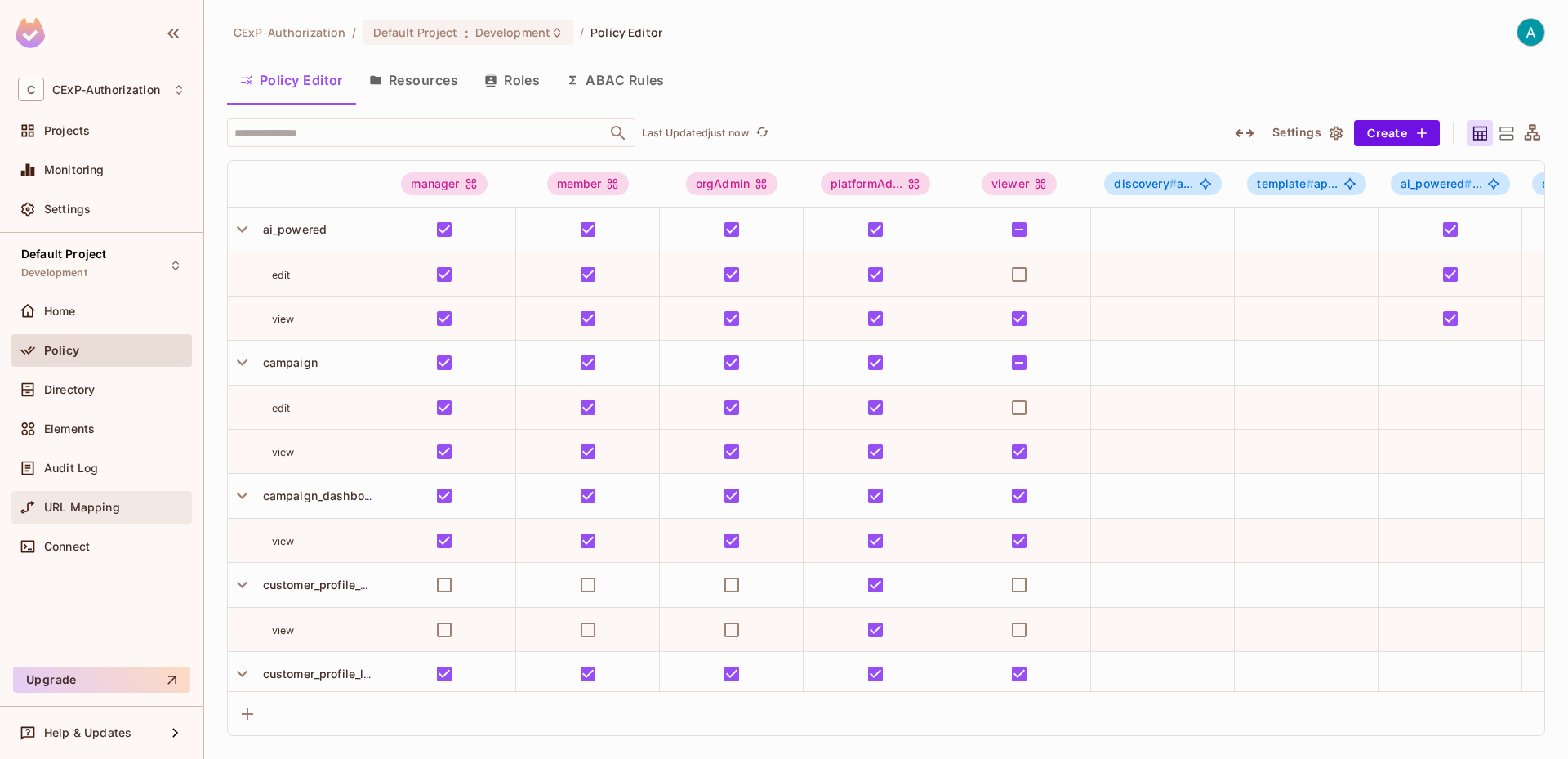
click at [72, 496] on div "URL Mapping" at bounding box center [101, 507] width 181 height 33
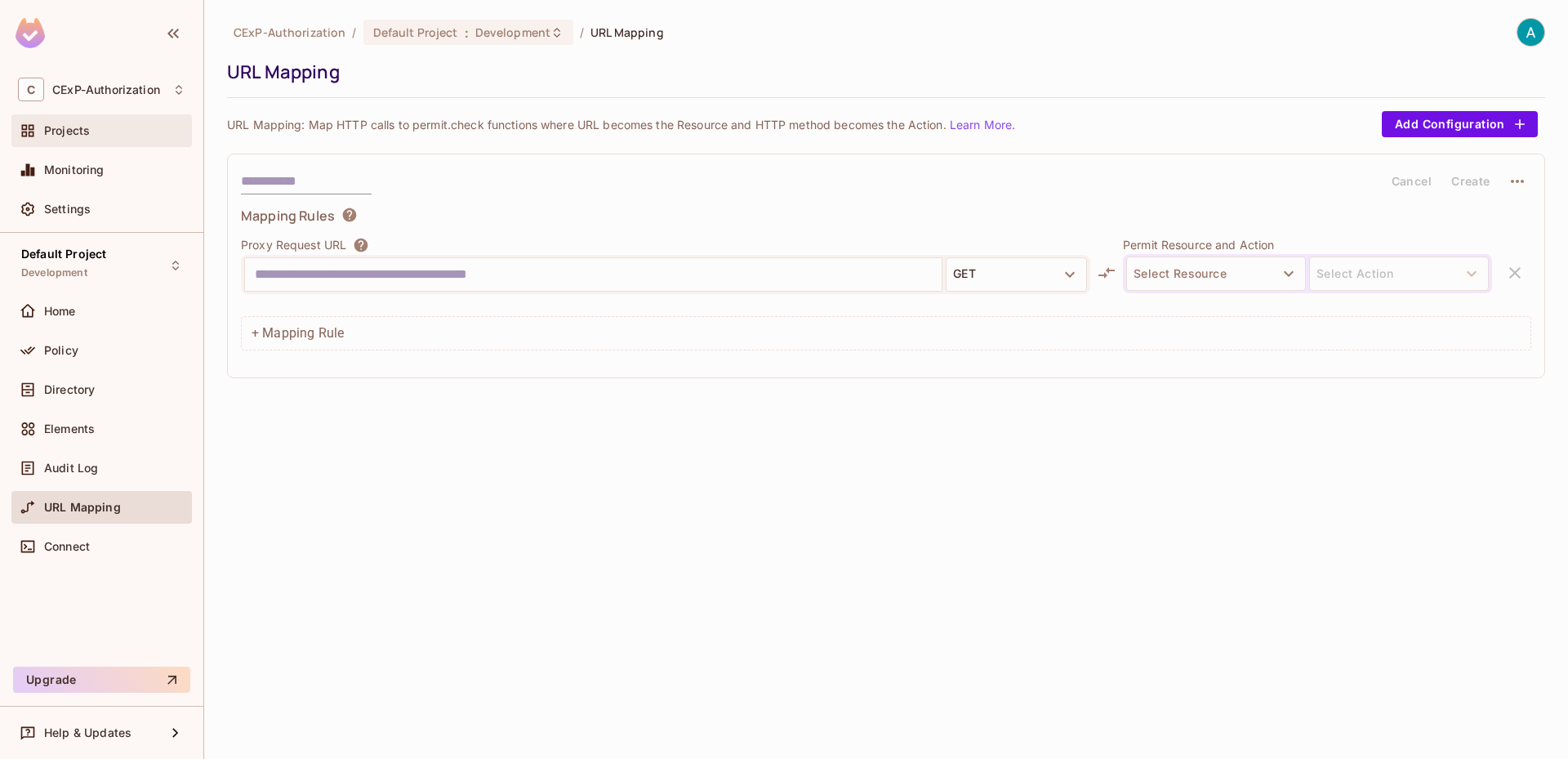
click at [115, 124] on div "Projects" at bounding box center [115, 131] width 141 height 13
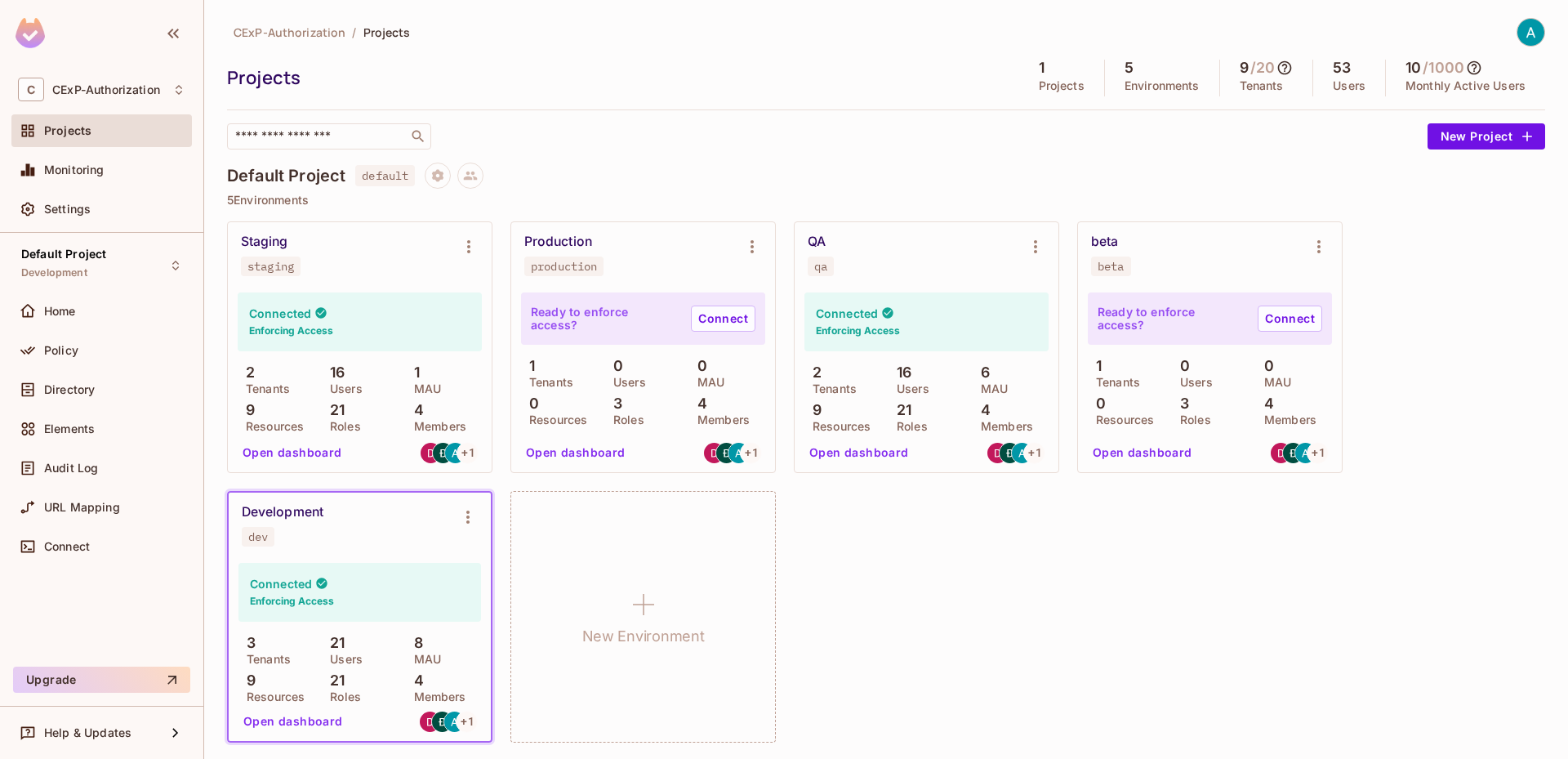
scroll to position [2, 0]
drag, startPoint x: 295, startPoint y: 312, endPoint x: 357, endPoint y: 348, distance: 71.7
click at [357, 348] on div "Connected Enforcing Access" at bounding box center [360, 320] width 244 height 59
click at [352, 338] on div "Connected Enforcing Access" at bounding box center [360, 320] width 244 height 59
click at [450, 442] on img at bounding box center [455, 451] width 21 height 21
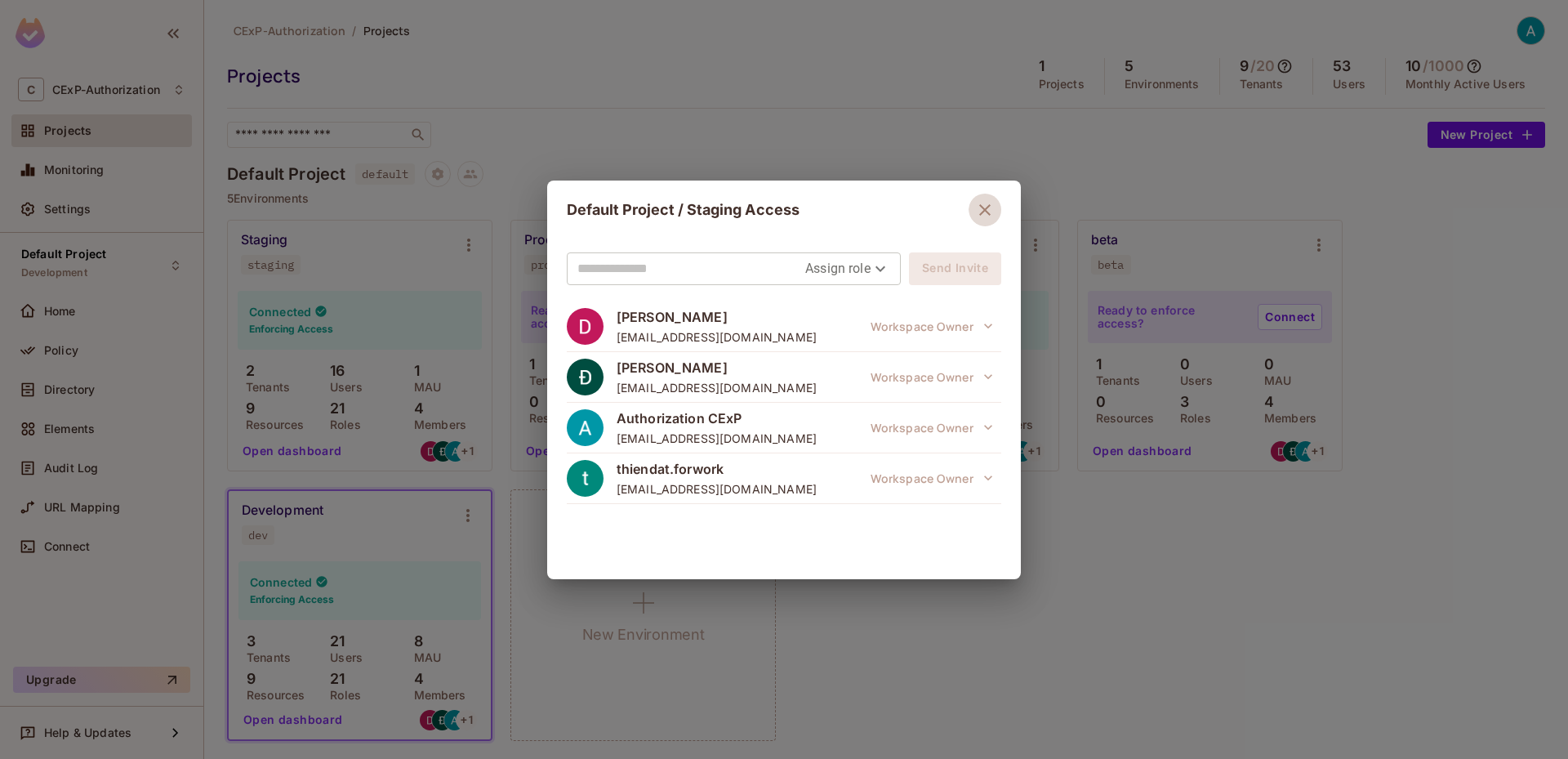
click at [989, 205] on icon "button" at bounding box center [985, 210] width 11 height 11
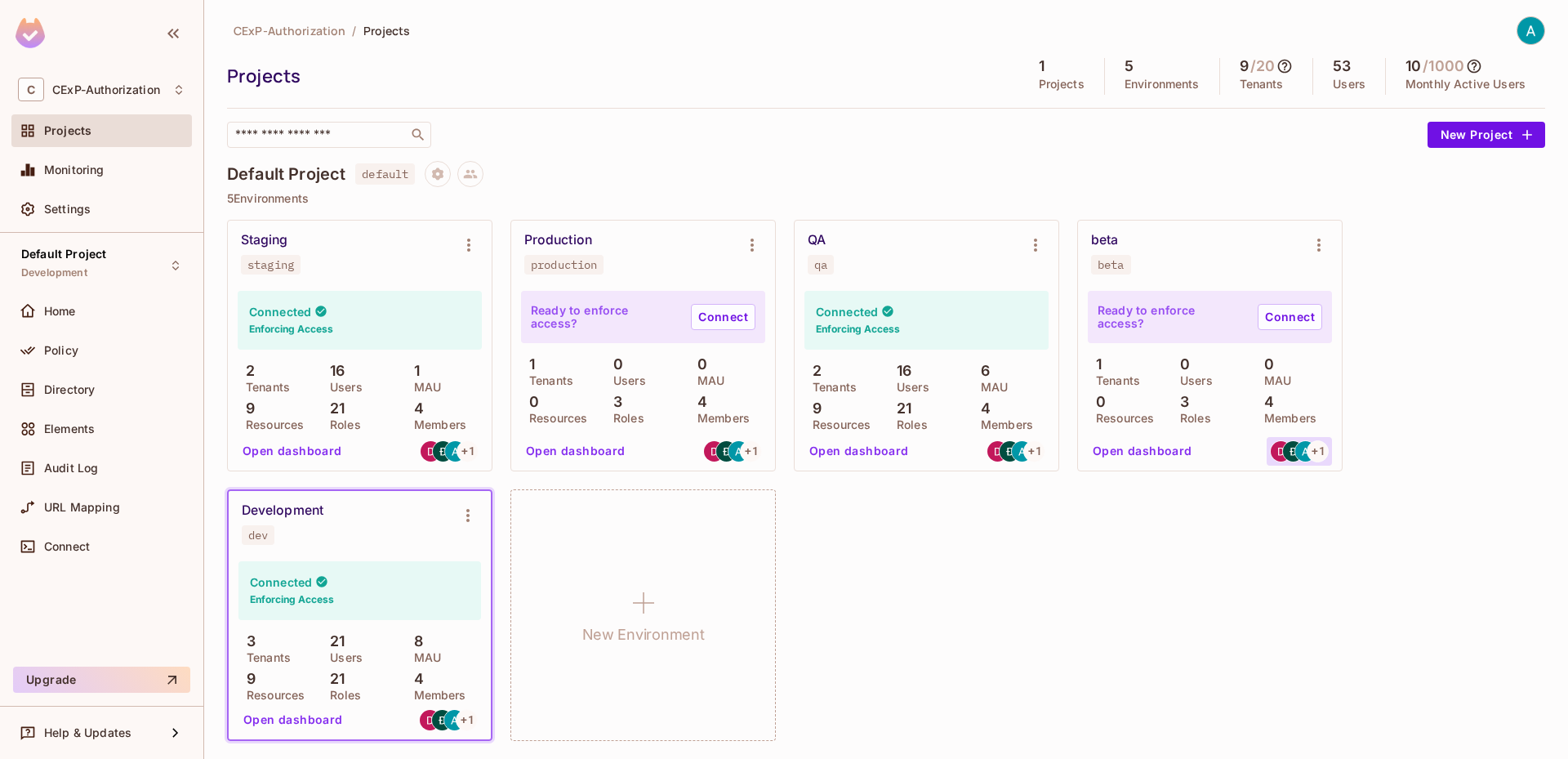
click at [1319, 447] on span "+ 1" at bounding box center [1318, 450] width 13 height 11
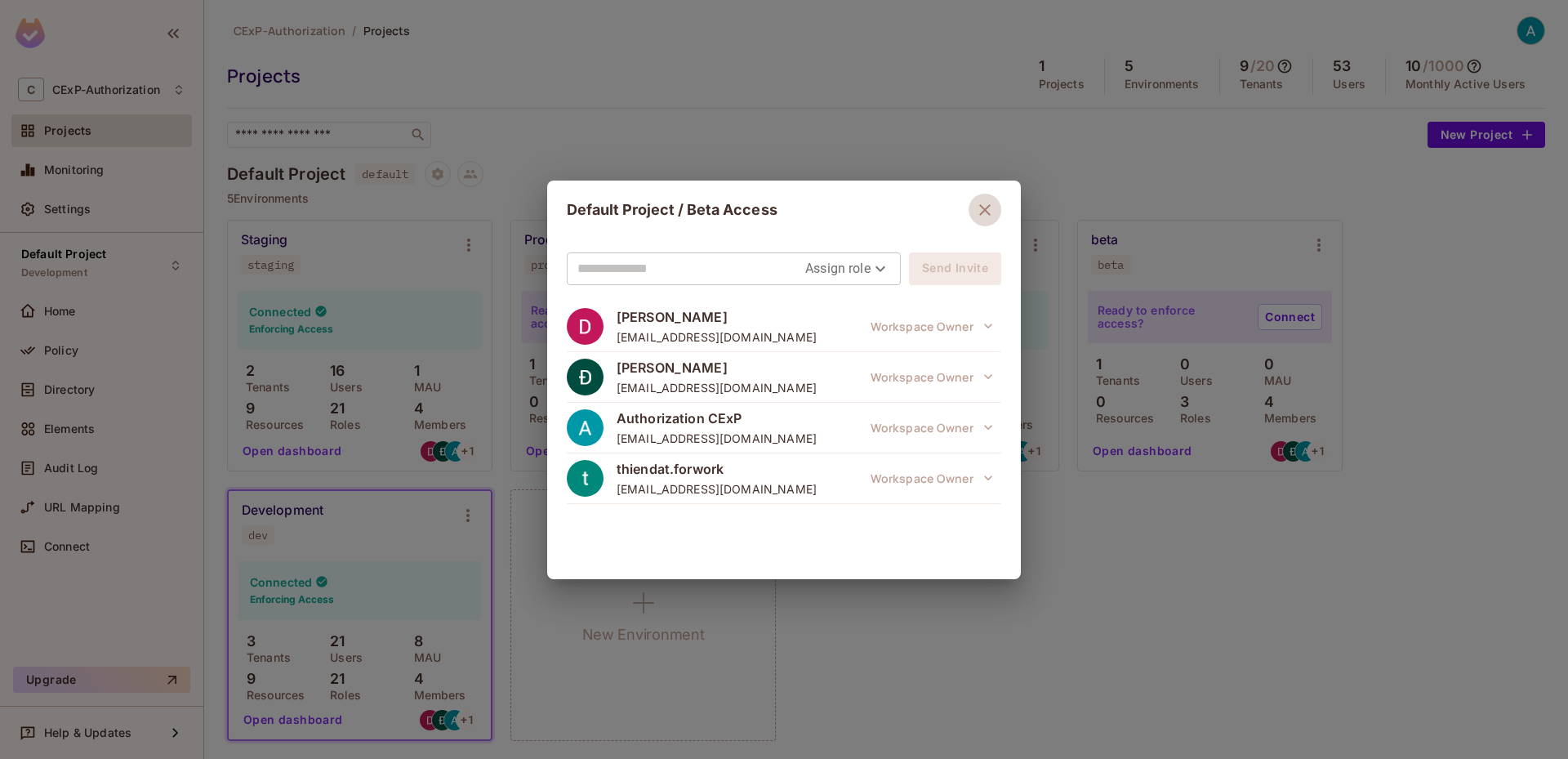
click at [985, 209] on icon "button" at bounding box center [985, 210] width 11 height 11
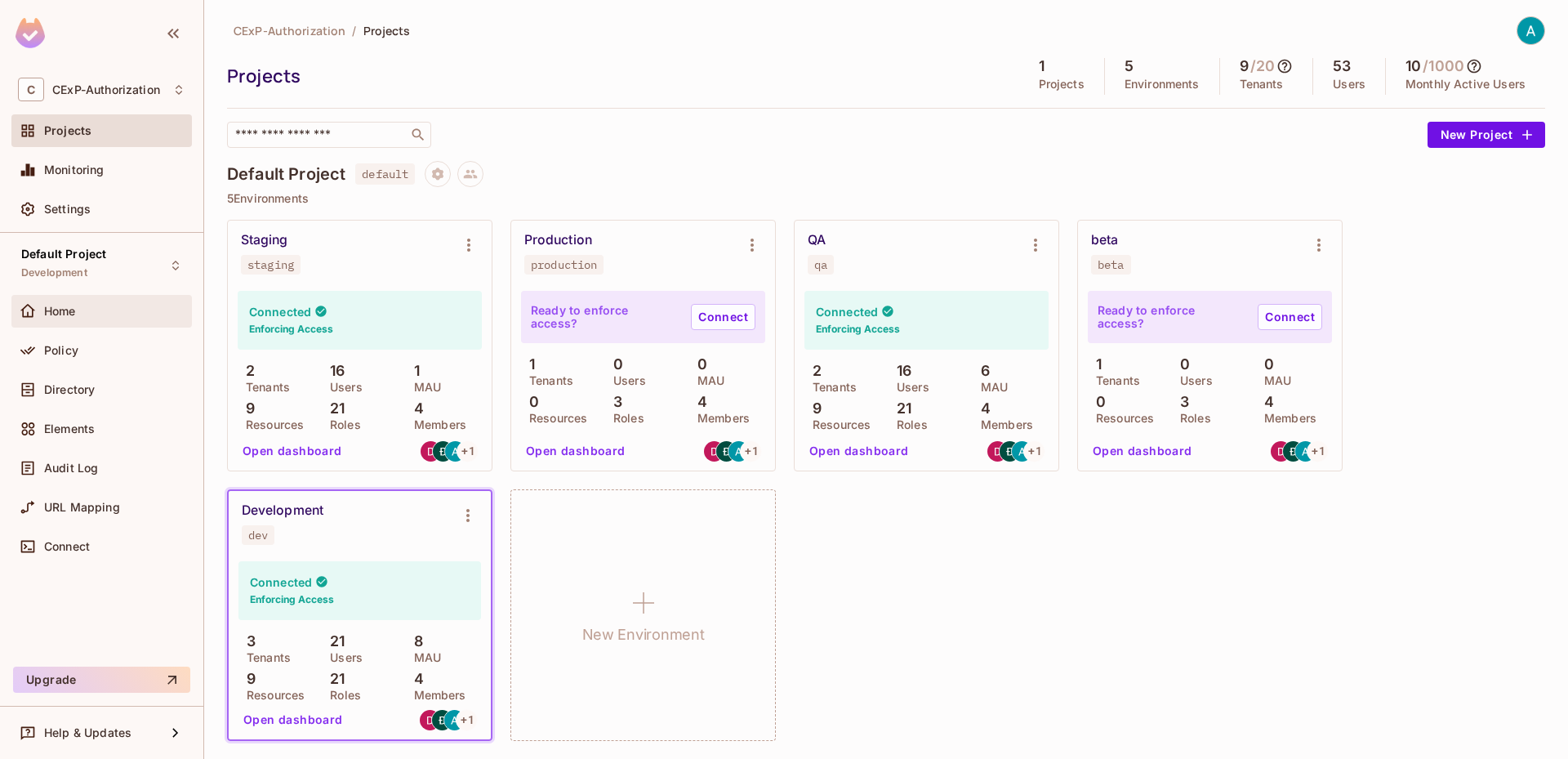
click at [63, 313] on span "Home" at bounding box center [61, 311] width 32 height 13
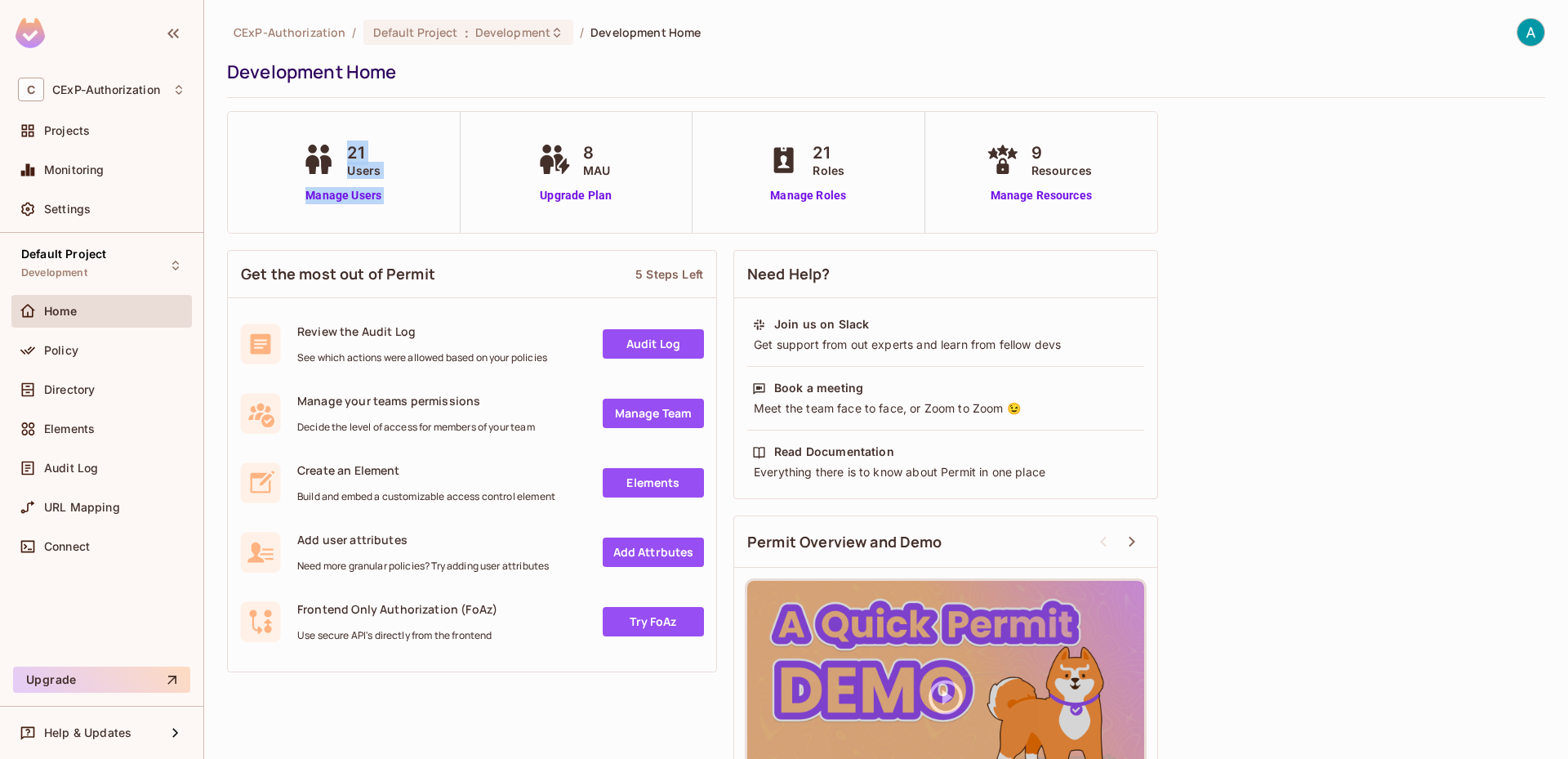
drag, startPoint x: 339, startPoint y: 158, endPoint x: 462, endPoint y: 173, distance: 123.9
click at [462, 173] on div "21 Users Manage Users 8 MAU Upgrade Plan 21 Roles Manage Roles 9 Resources Mana…" at bounding box center [693, 171] width 931 height 122
click at [563, 152] on icon at bounding box center [554, 160] width 41 height 30
